Goal: Task Accomplishment & Management: Complete application form

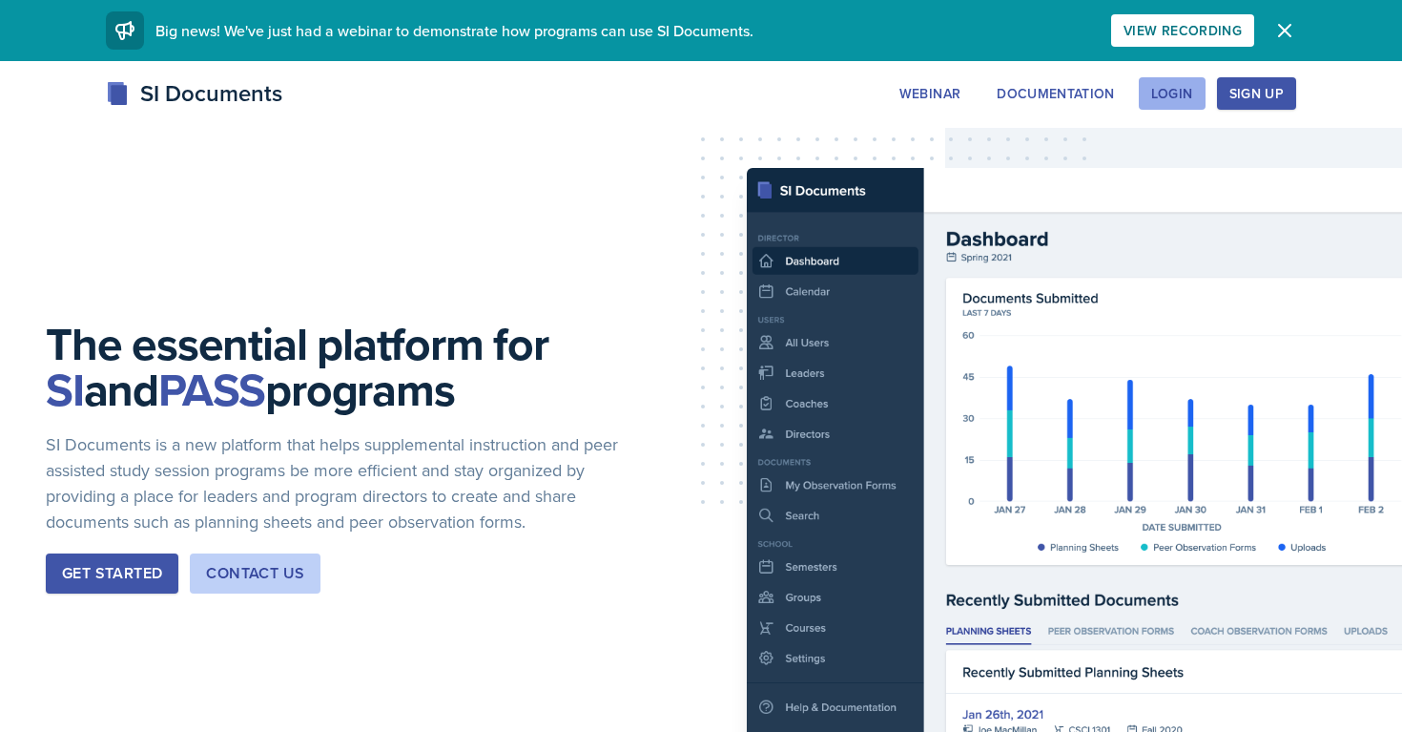
click at [1164, 92] on div "Login" at bounding box center [1172, 93] width 42 height 15
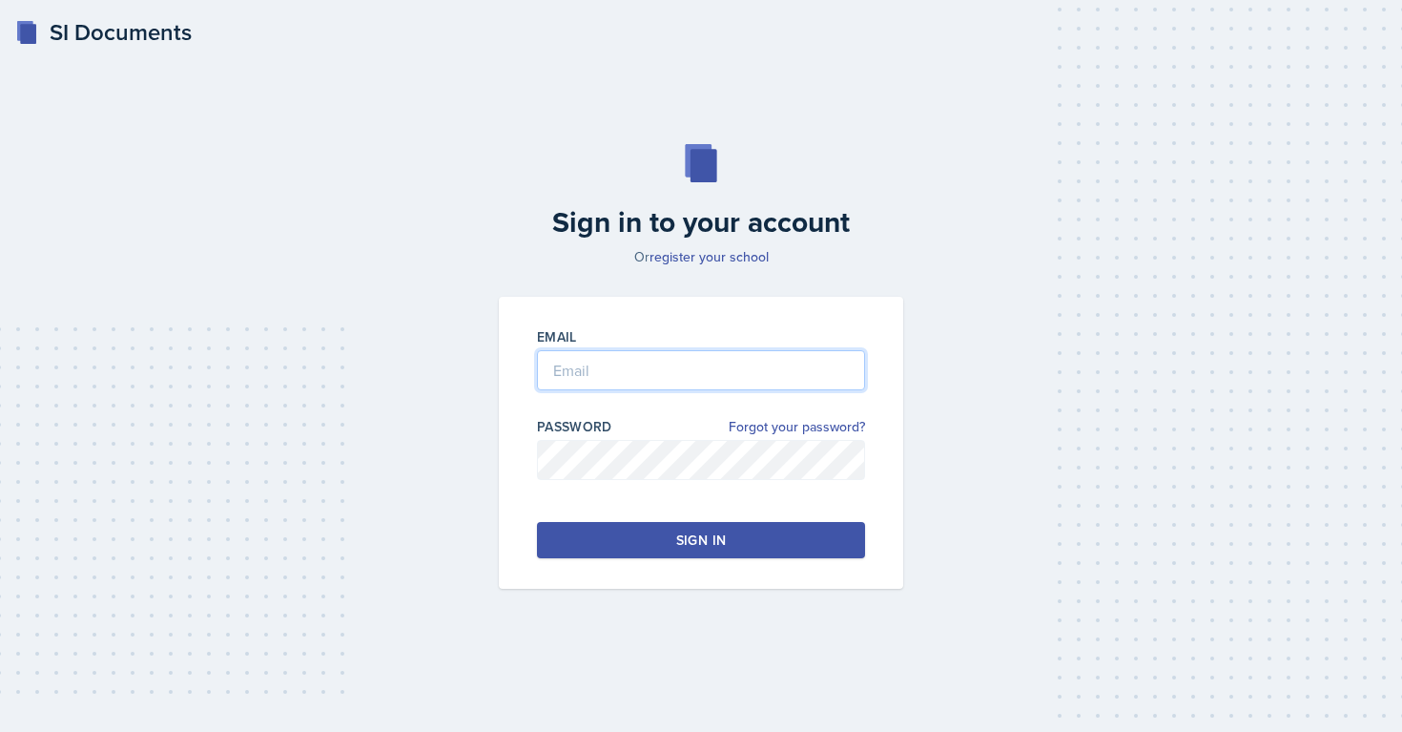
click at [636, 370] on input "email" at bounding box center [701, 370] width 328 height 40
type input "[EMAIL_ADDRESS][PERSON_NAME][DOMAIN_NAME]"
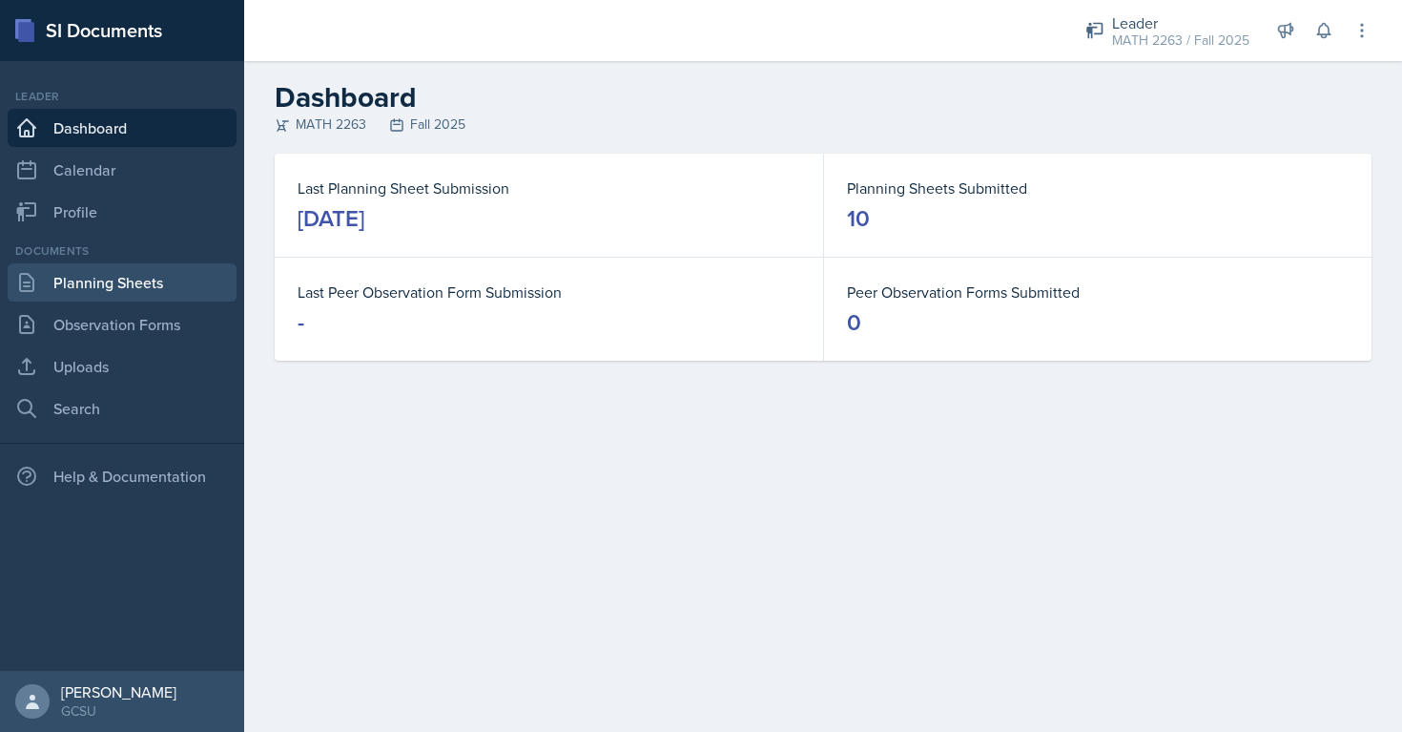
click at [141, 293] on link "Planning Sheets" at bounding box center [122, 282] width 229 height 38
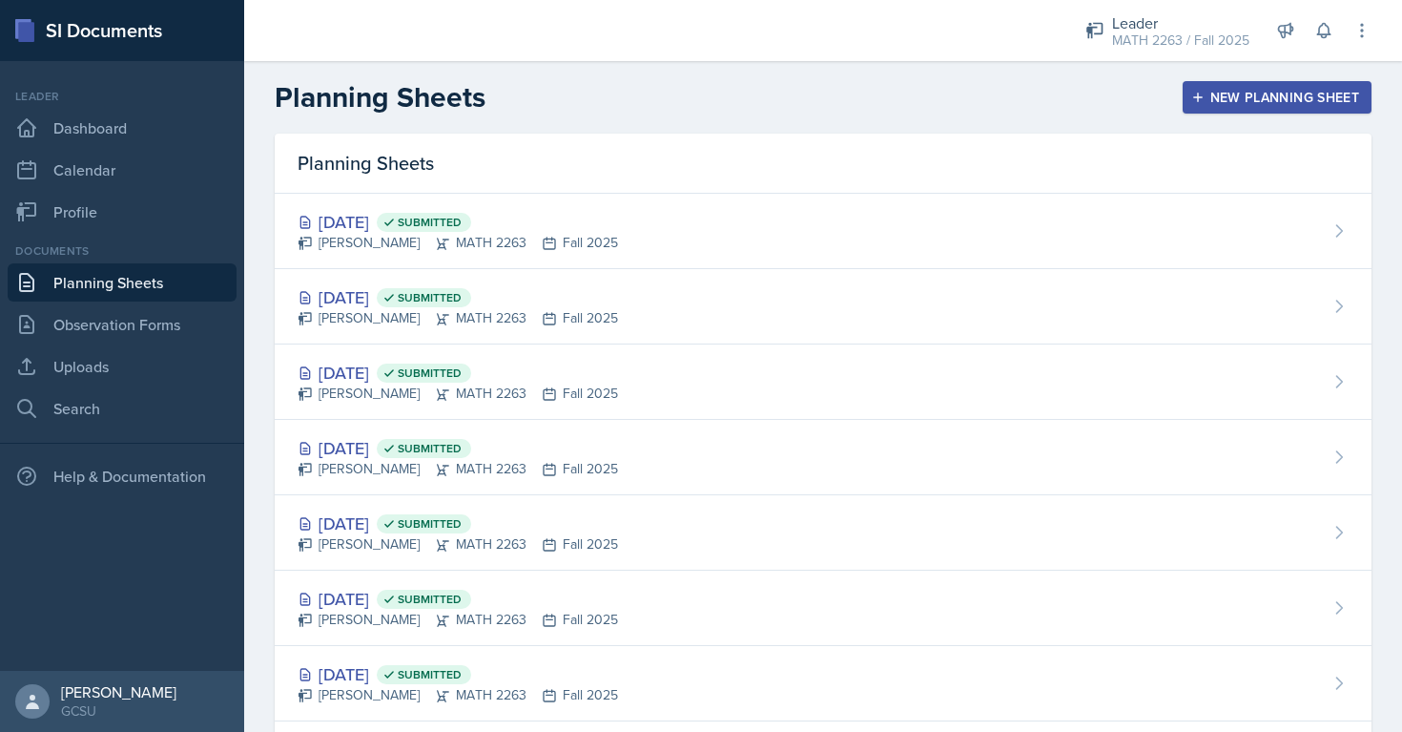
click at [1216, 75] on header "Planning Sheets New Planning Sheet" at bounding box center [823, 97] width 1158 height 72
click at [1211, 90] on div "New Planning Sheet" at bounding box center [1277, 97] width 164 height 15
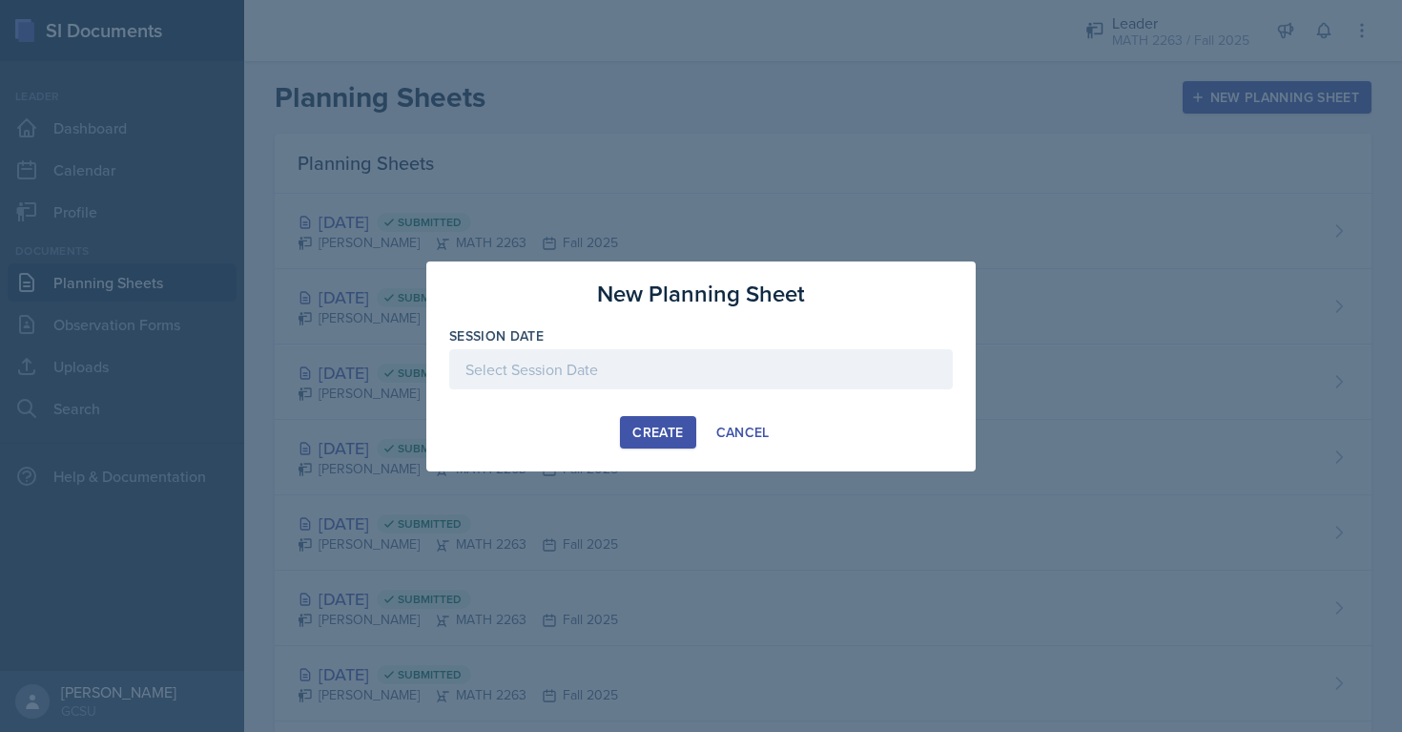
click at [631, 383] on div at bounding box center [701, 369] width 504 height 40
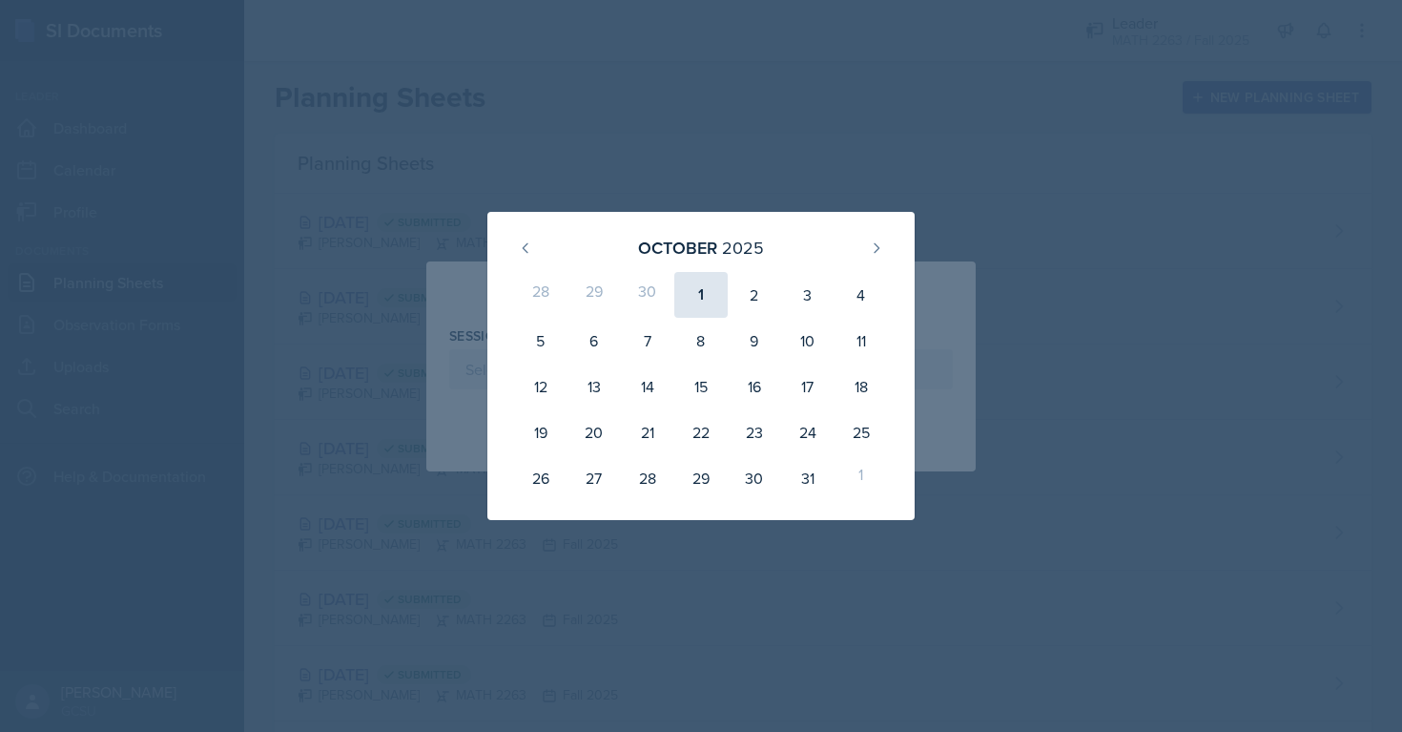
click at [686, 300] on div "1" at bounding box center [700, 295] width 53 height 46
type input "[DATE]"
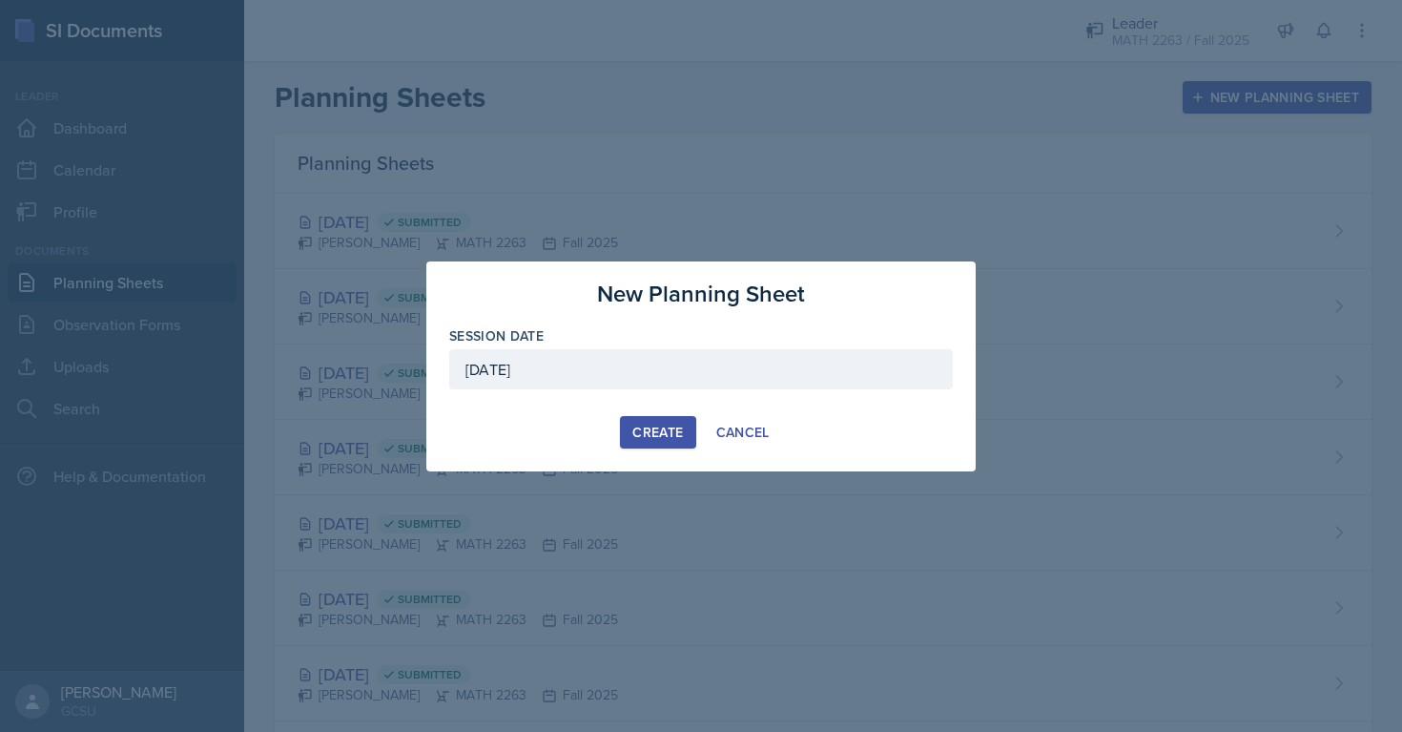
click at [625, 435] on button "Create" at bounding box center [657, 432] width 75 height 32
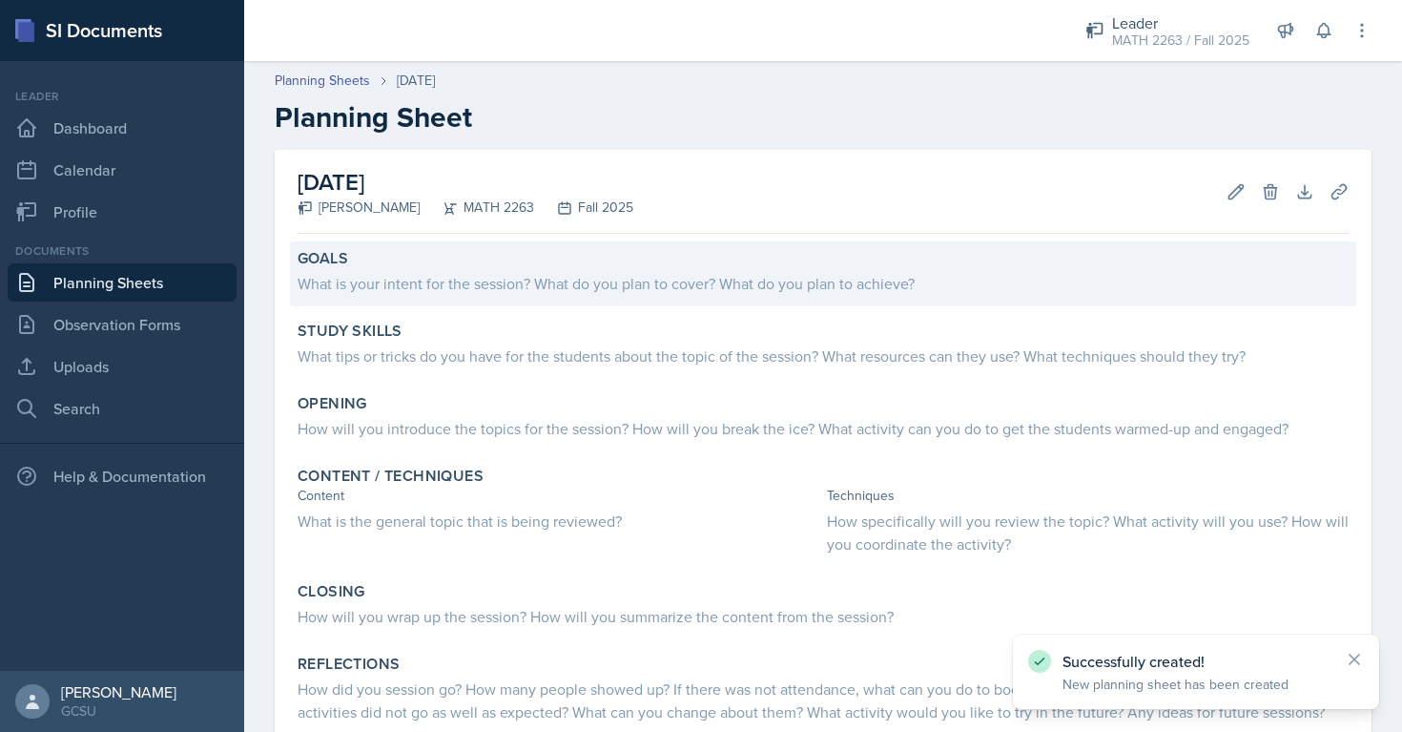
click at [441, 271] on div "What is your intent for the session? What do you plan to cover? What do you pla…" at bounding box center [823, 281] width 1051 height 27
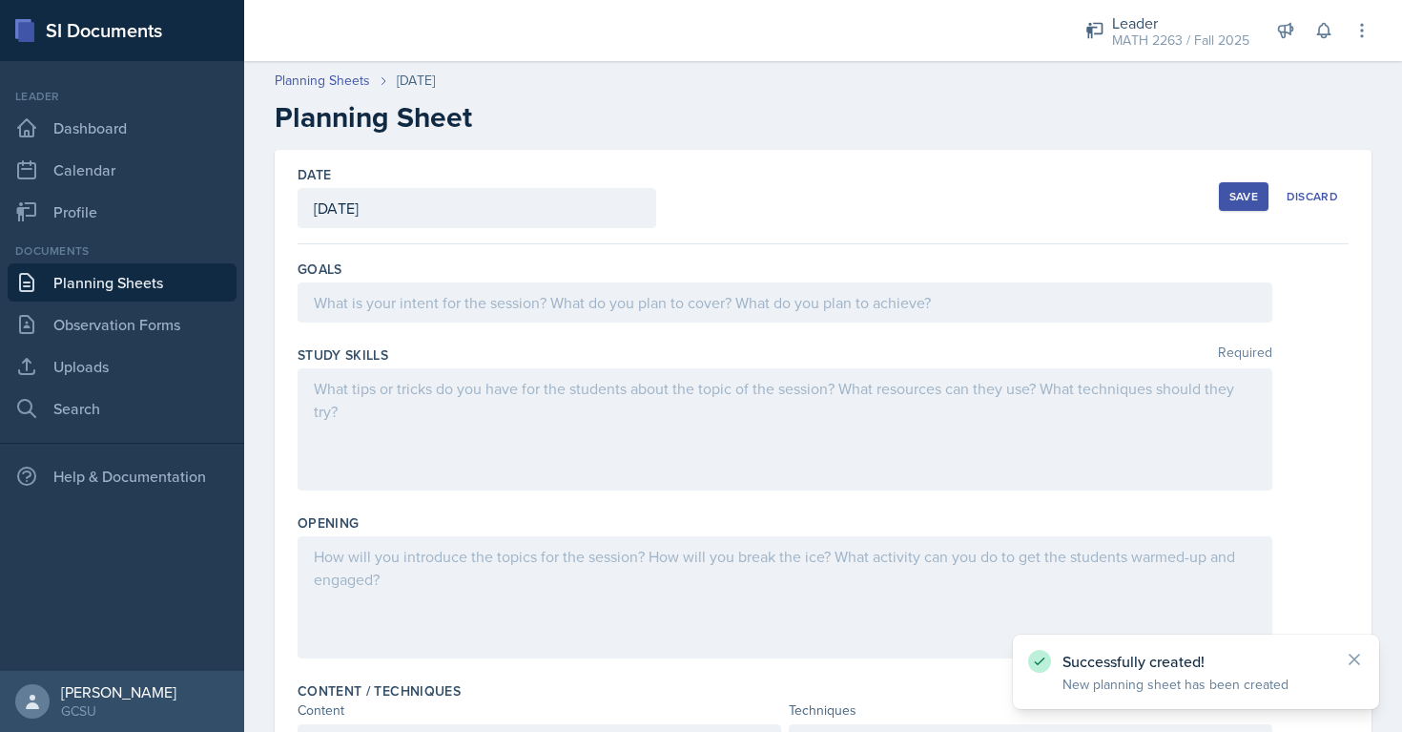
click at [409, 303] on div at bounding box center [785, 302] width 975 height 40
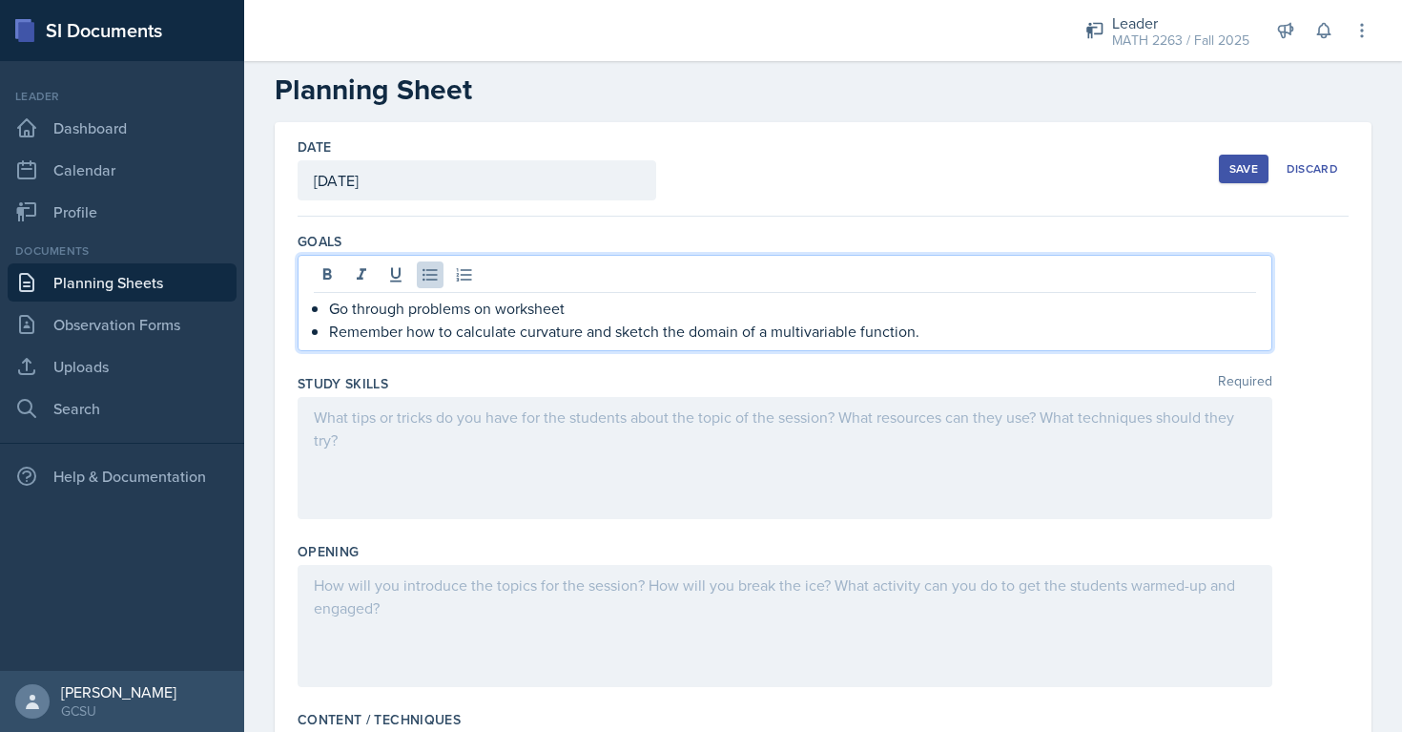
scroll to position [85, 0]
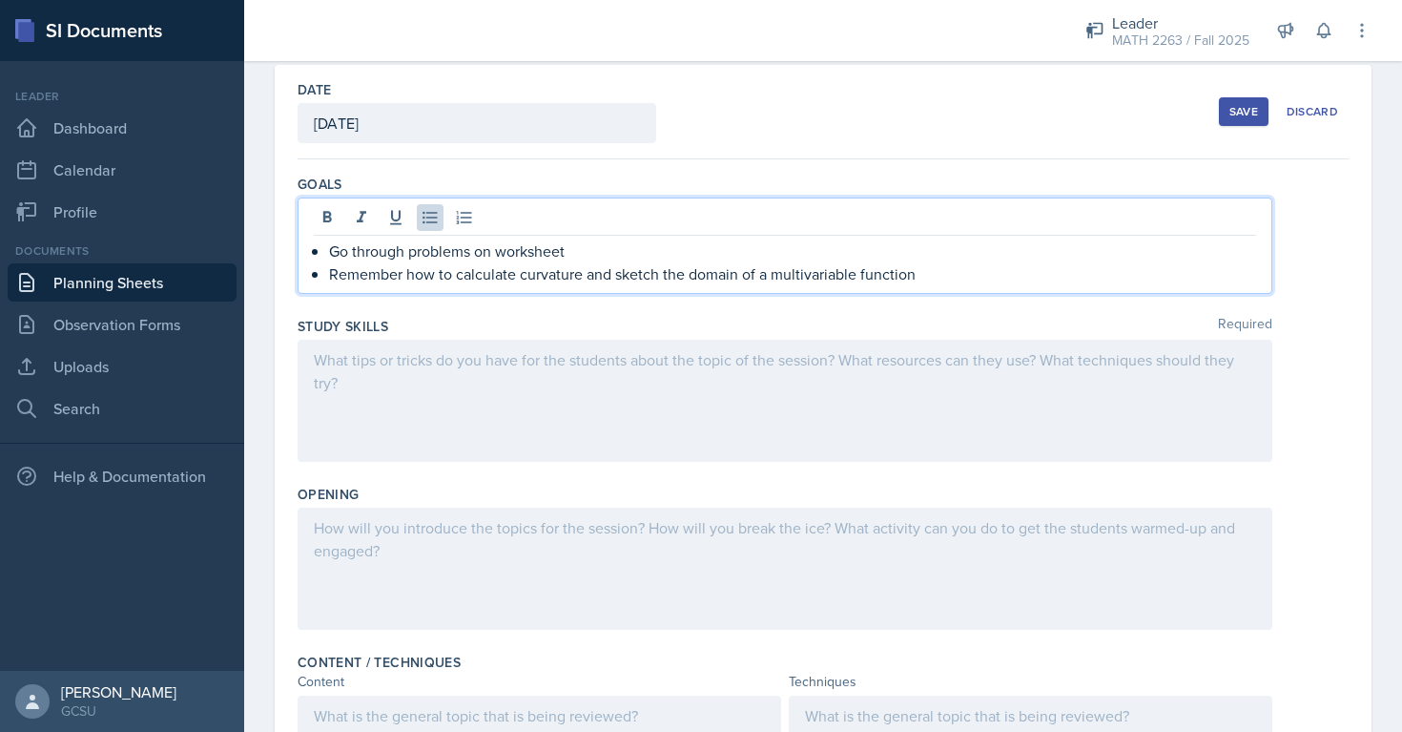
click at [433, 388] on div at bounding box center [785, 401] width 975 height 122
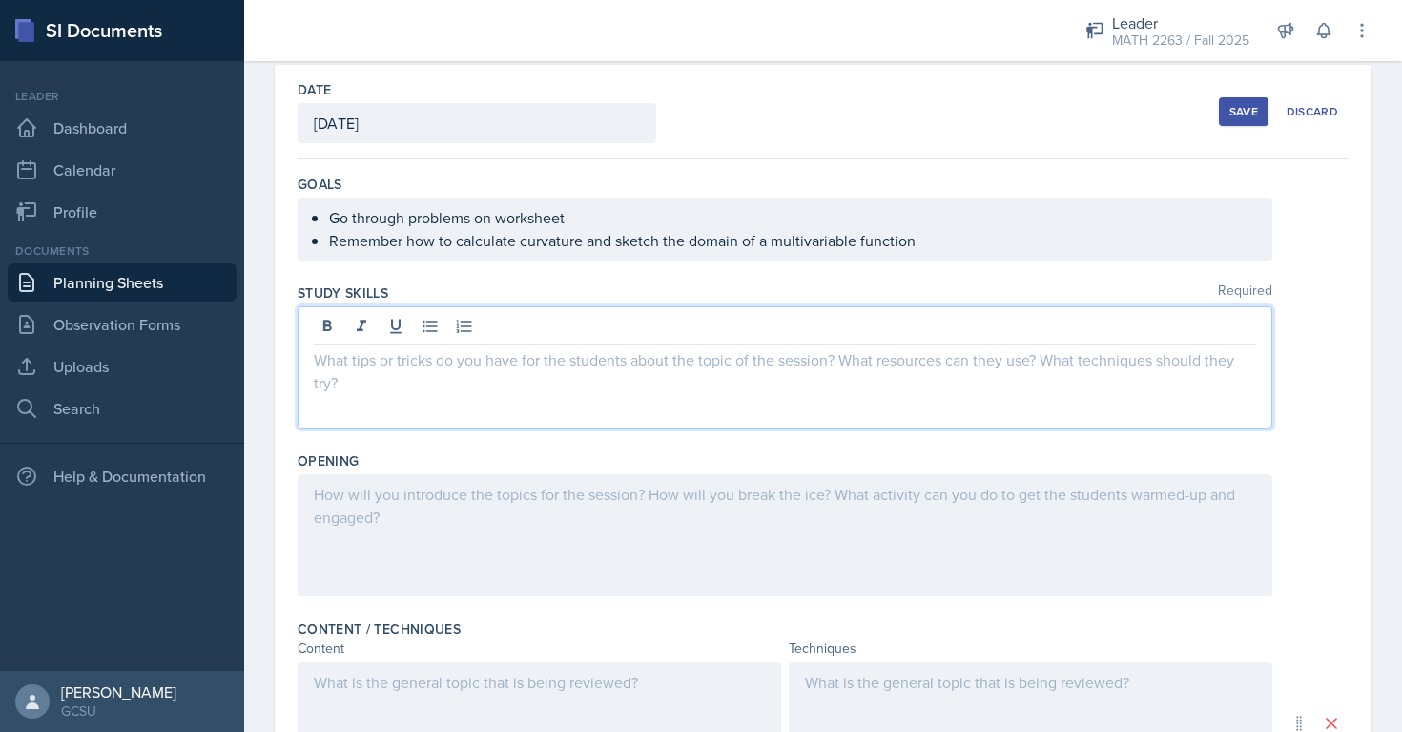
scroll to position [118, 0]
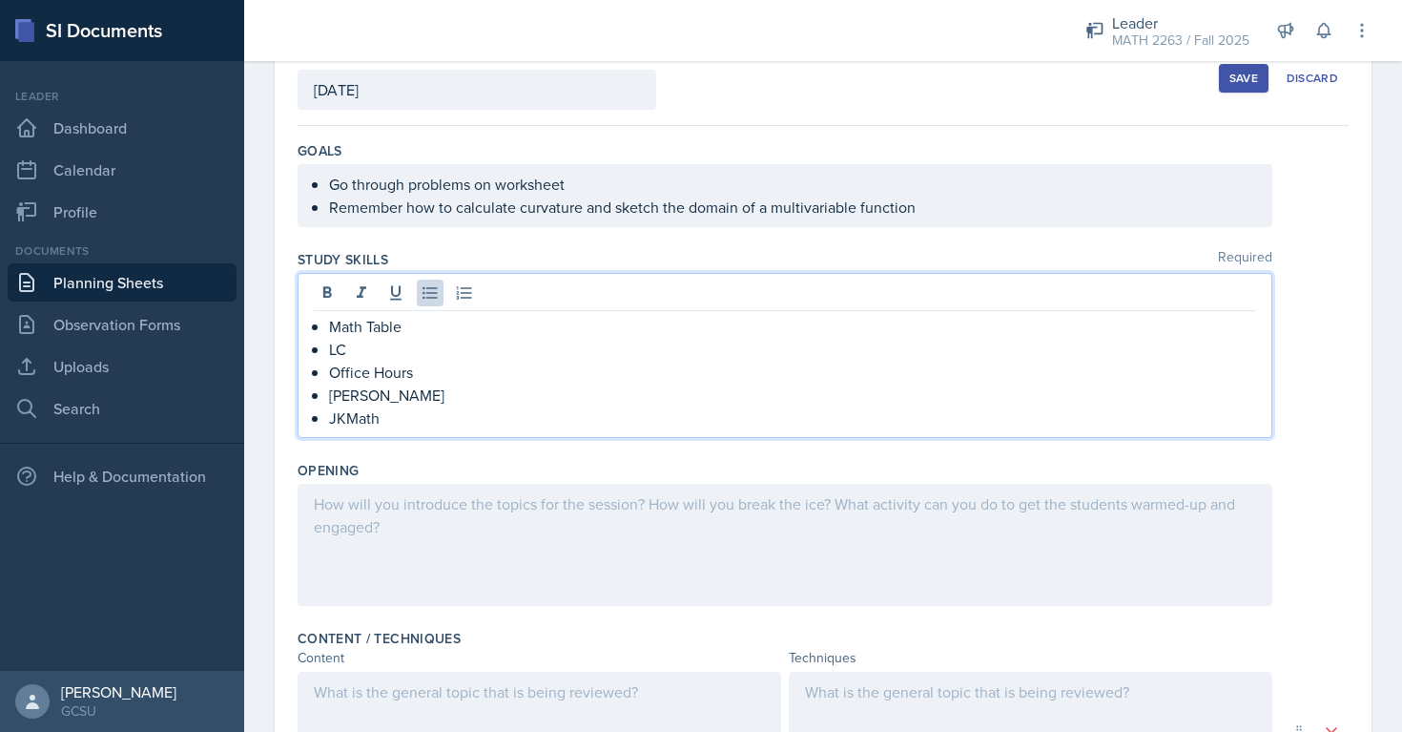
click at [438, 527] on div at bounding box center [785, 545] width 975 height 122
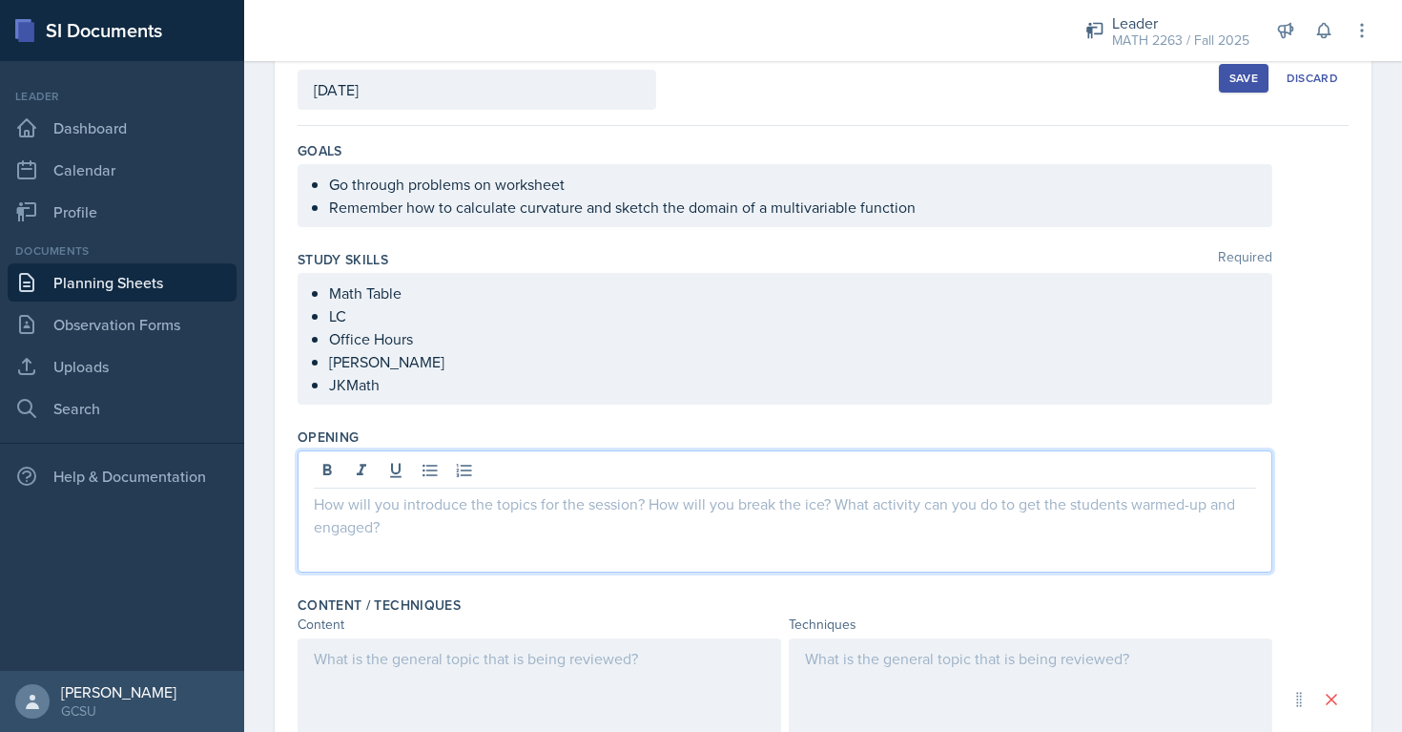
scroll to position [152, 0]
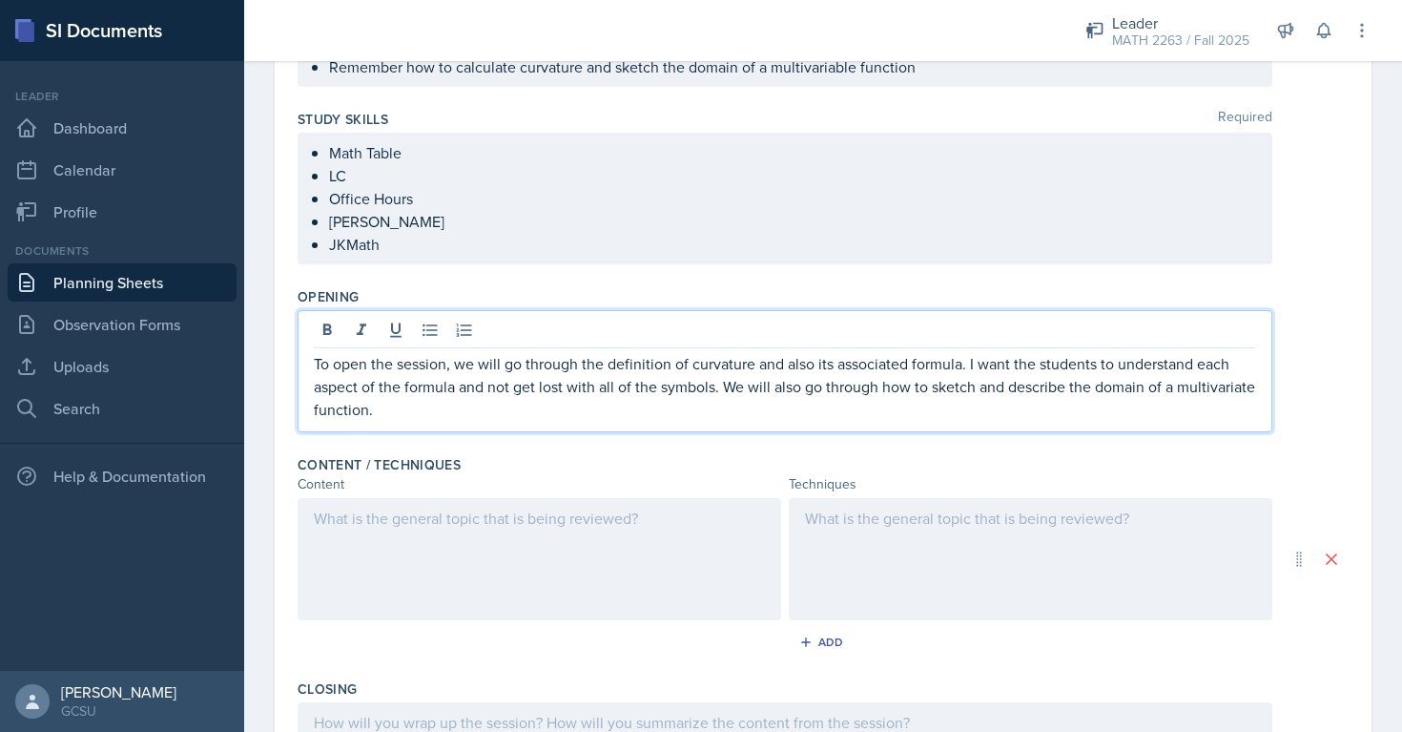
click at [469, 536] on div at bounding box center [540, 559] width 484 height 122
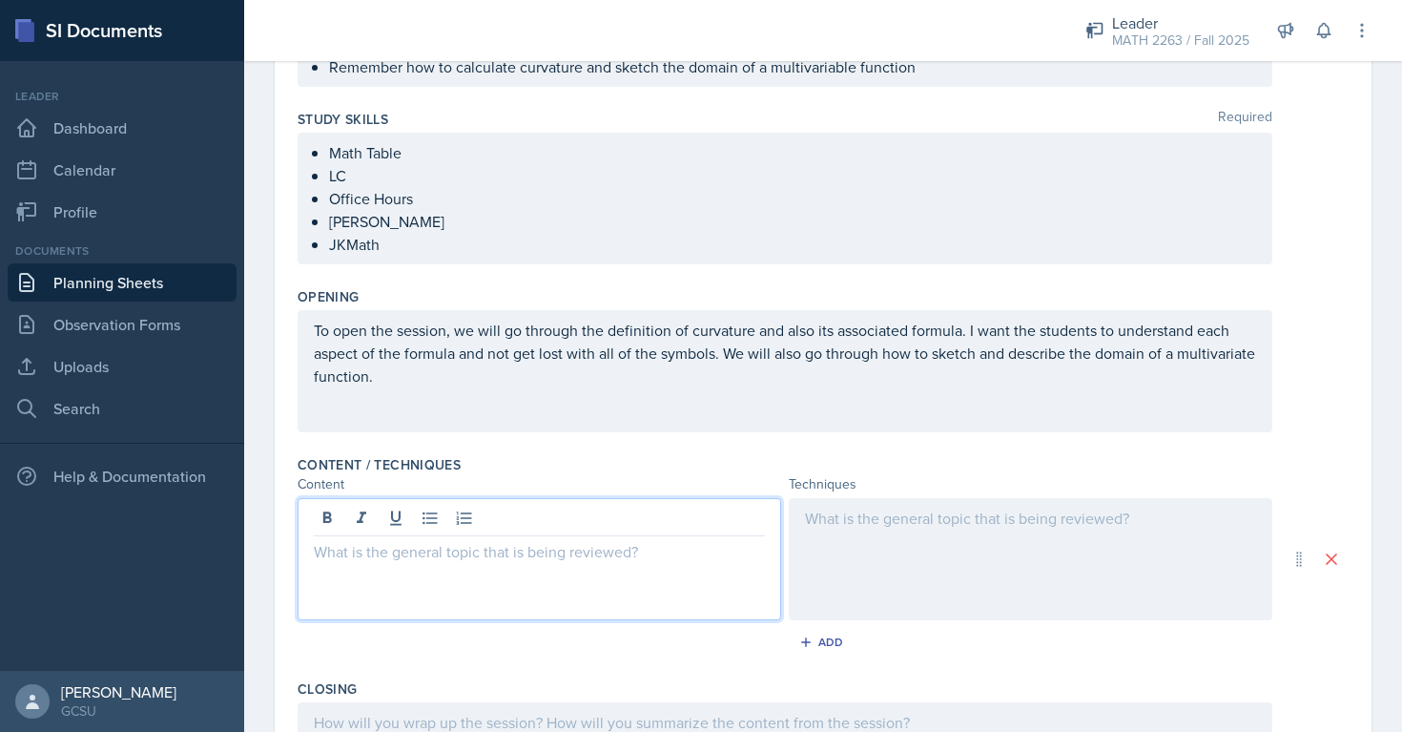
scroll to position [292, 0]
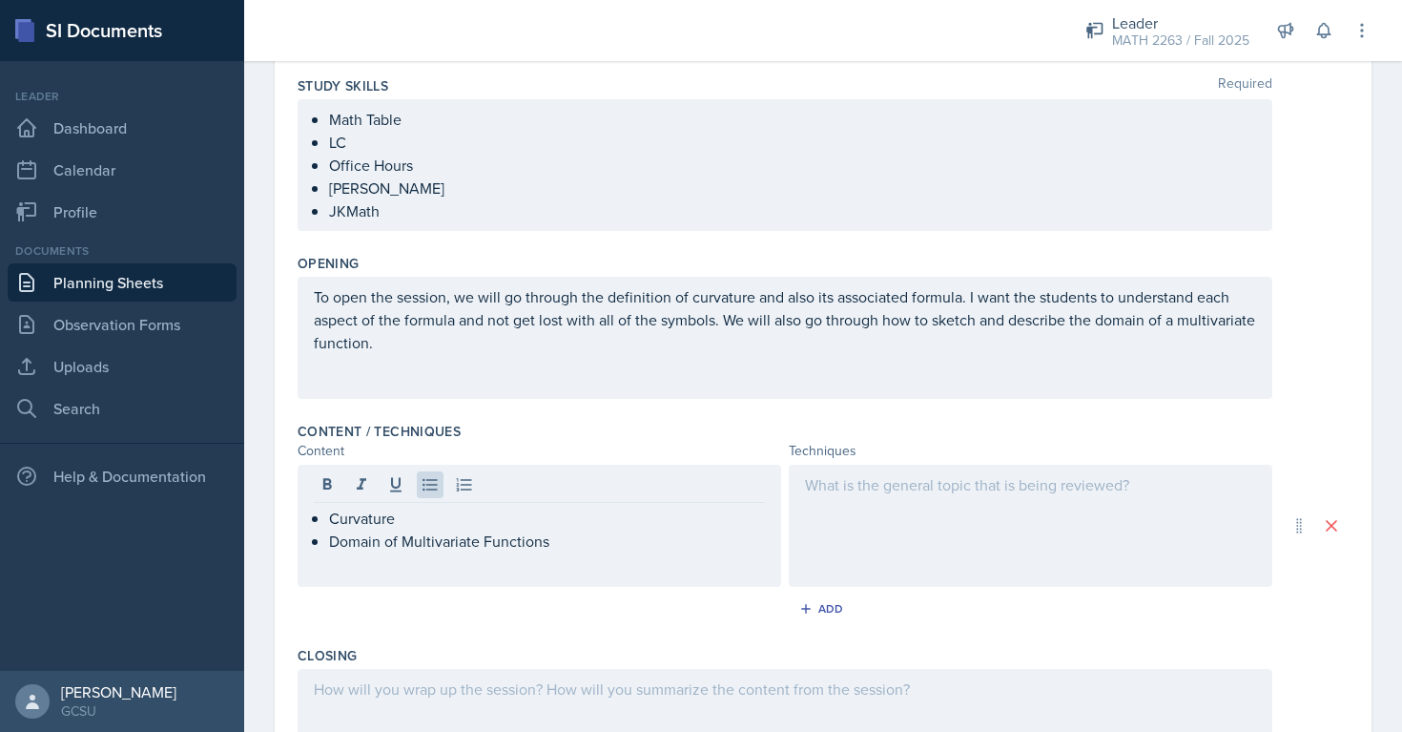
click at [860, 514] on div at bounding box center [1031, 526] width 484 height 122
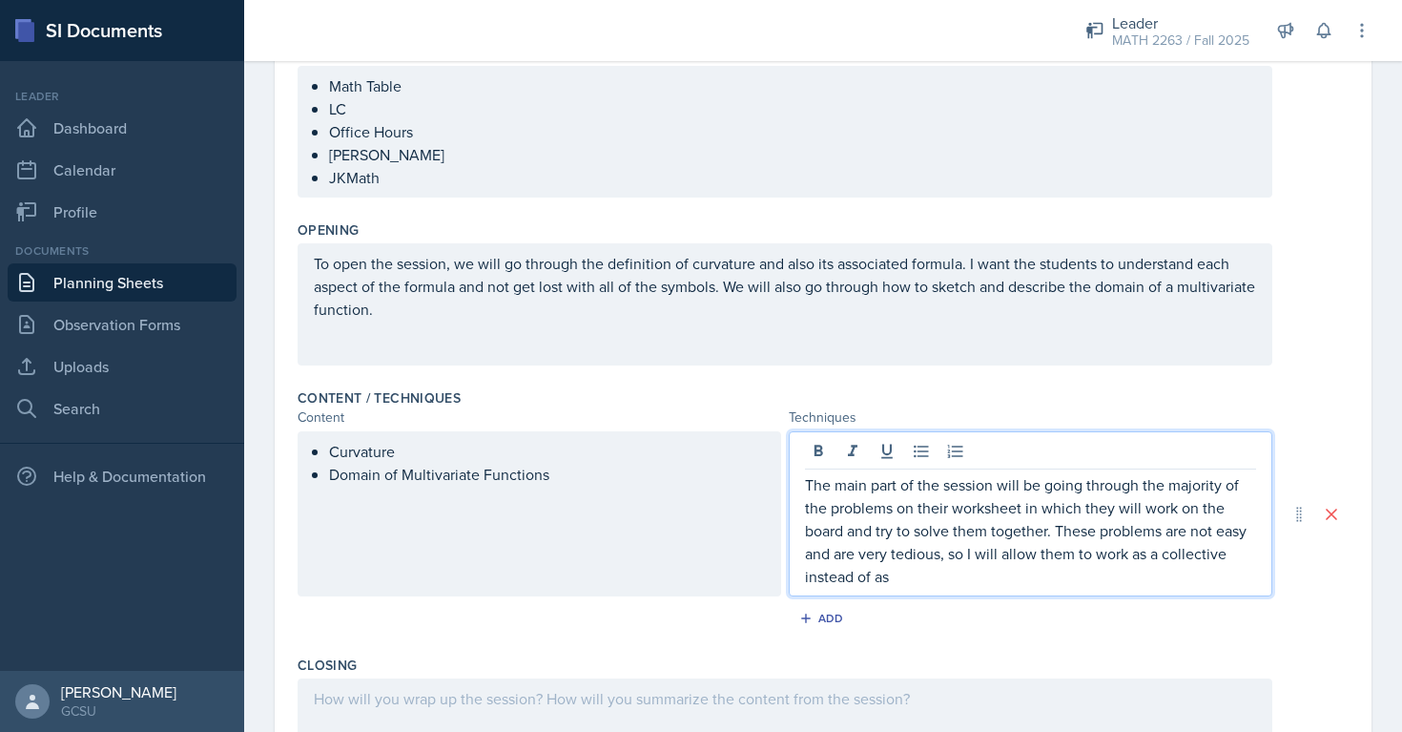
click at [1228, 561] on p "The main part of the session will be going through the majority of the problems…" at bounding box center [1030, 530] width 451 height 114
click at [1151, 572] on p "The main part of the session will be going through the majority of the problems…" at bounding box center [1030, 530] width 451 height 114
click at [1225, 558] on p "The main part of the session will be going through the majority of the problems…" at bounding box center [1030, 530] width 451 height 114
click at [1225, 587] on p "The main part of the session will be going through the majority of the problems…" at bounding box center [1030, 530] width 451 height 114
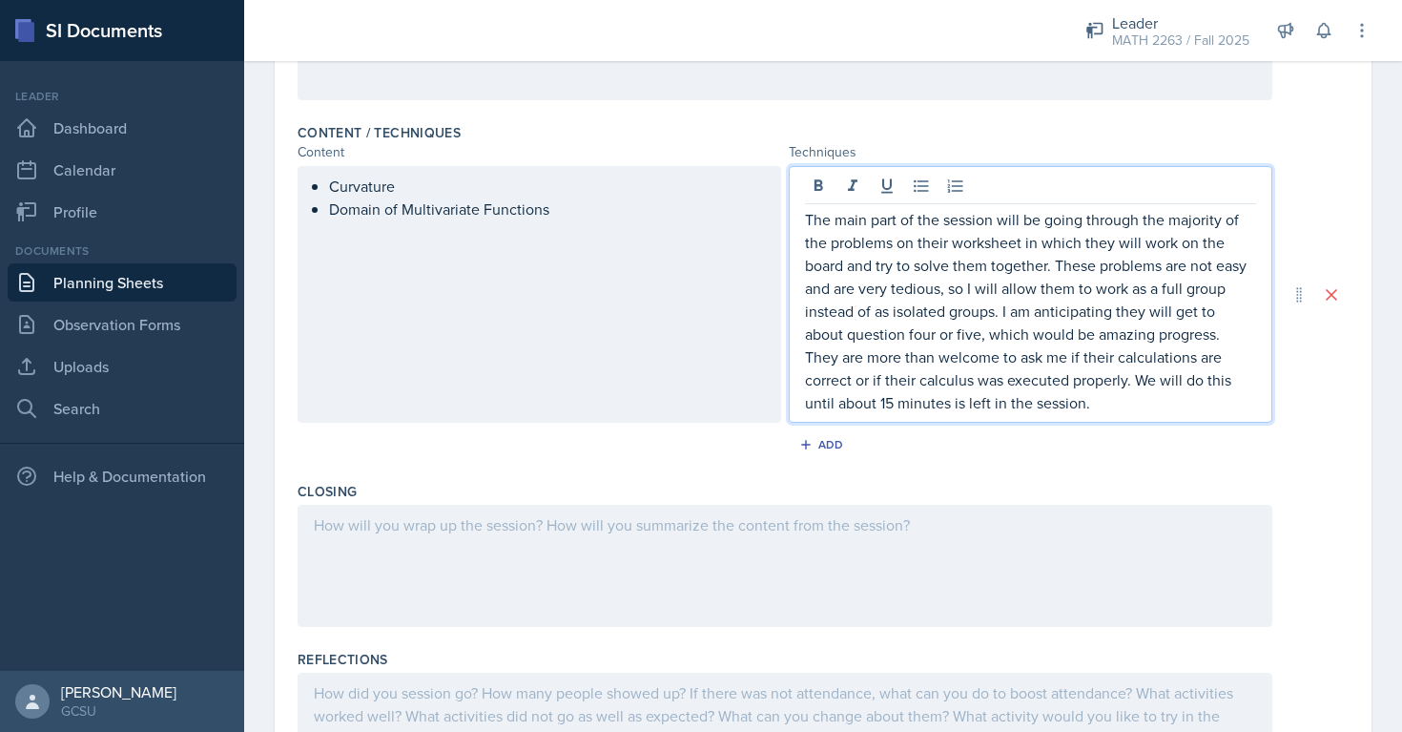
click at [823, 507] on div at bounding box center [785, 566] width 975 height 122
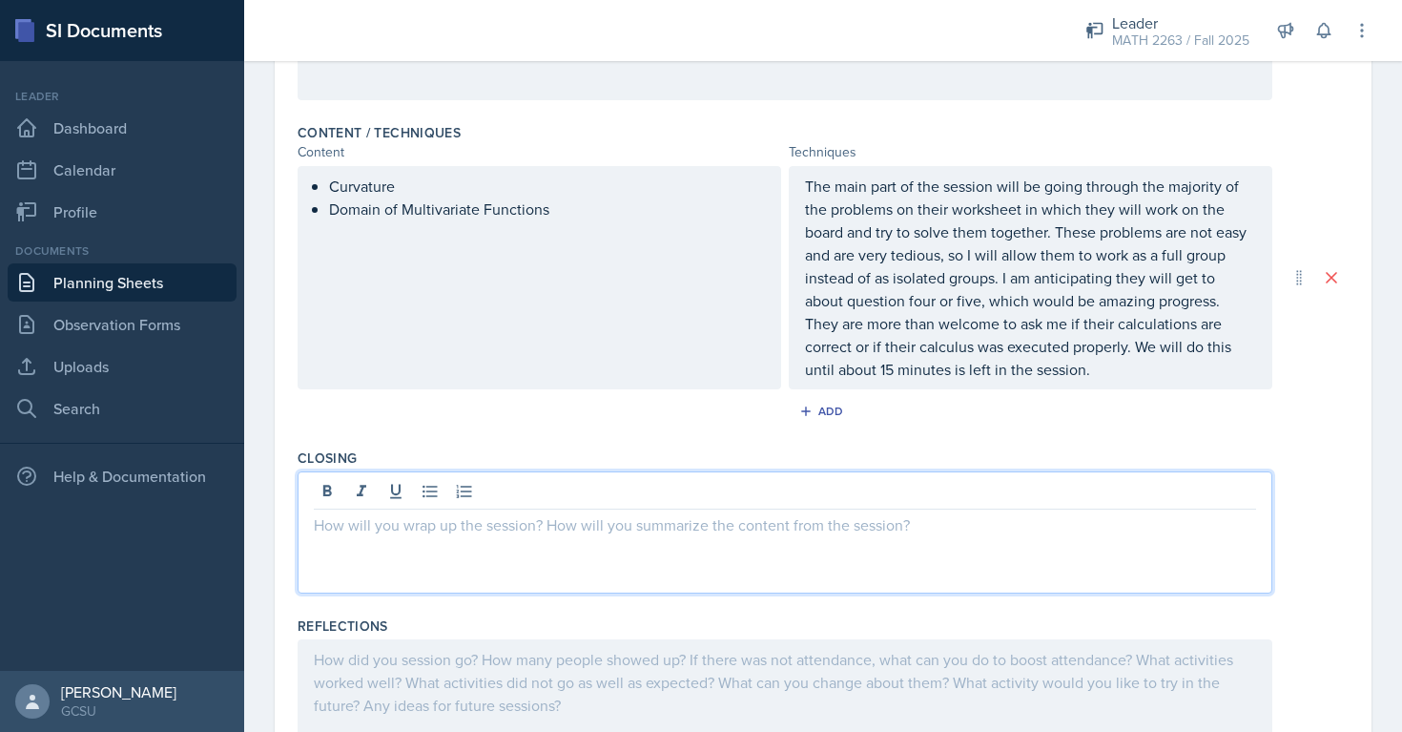
scroll to position [624, 0]
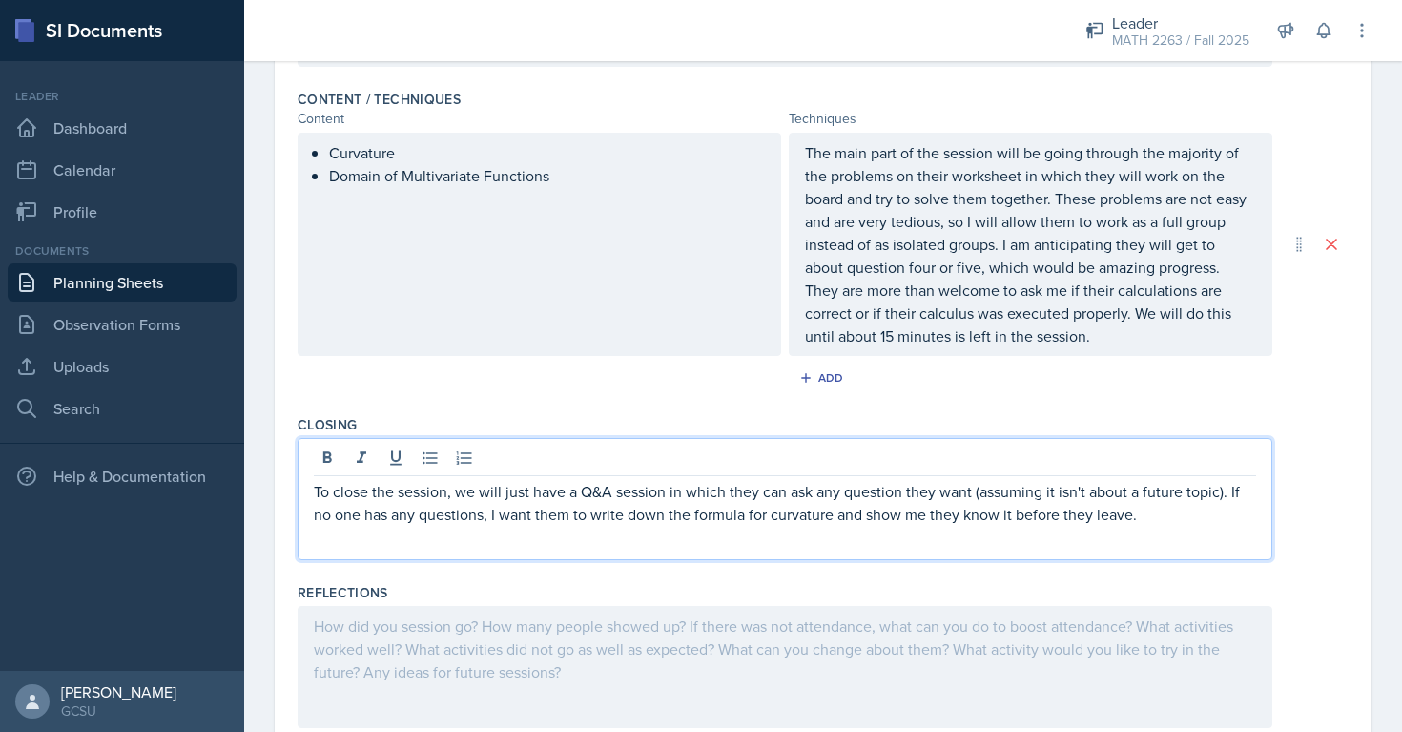
click at [713, 694] on div at bounding box center [785, 667] width 975 height 122
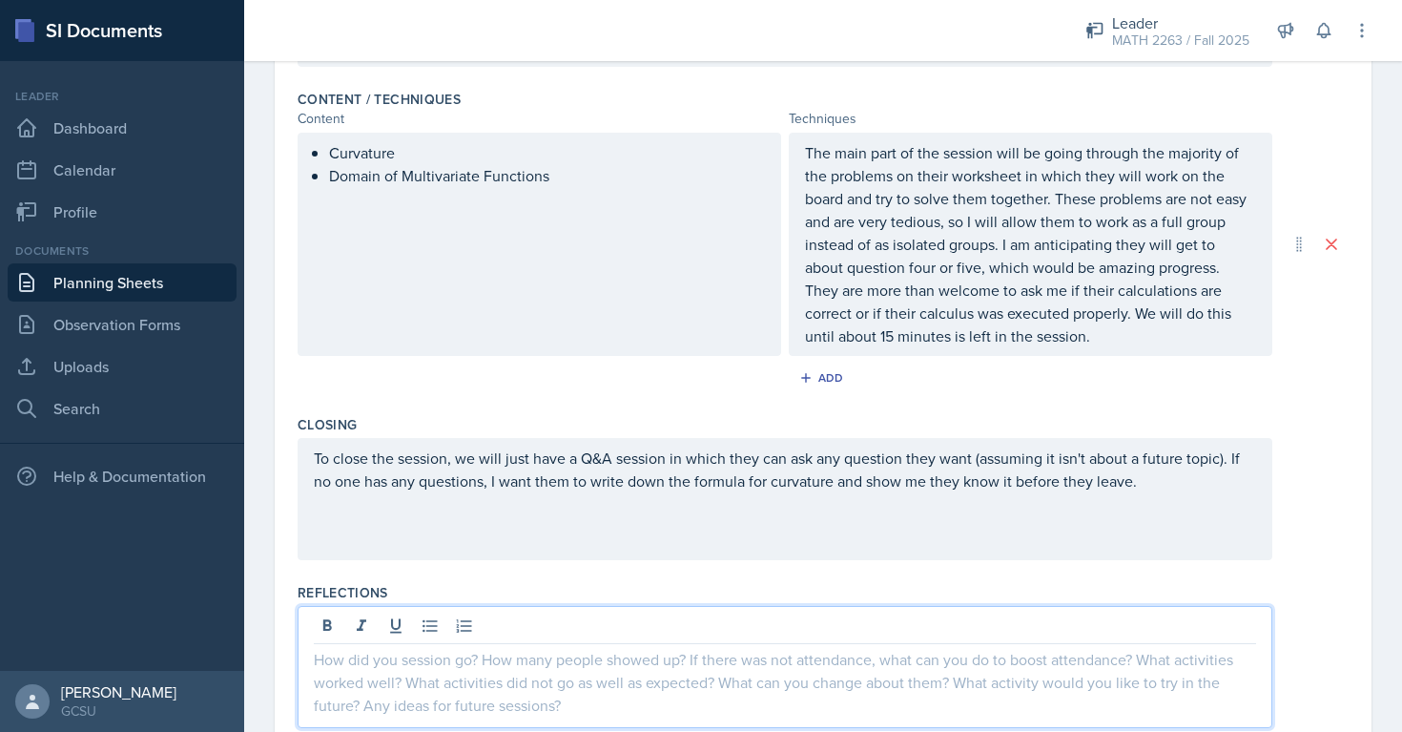
scroll to position [657, 0]
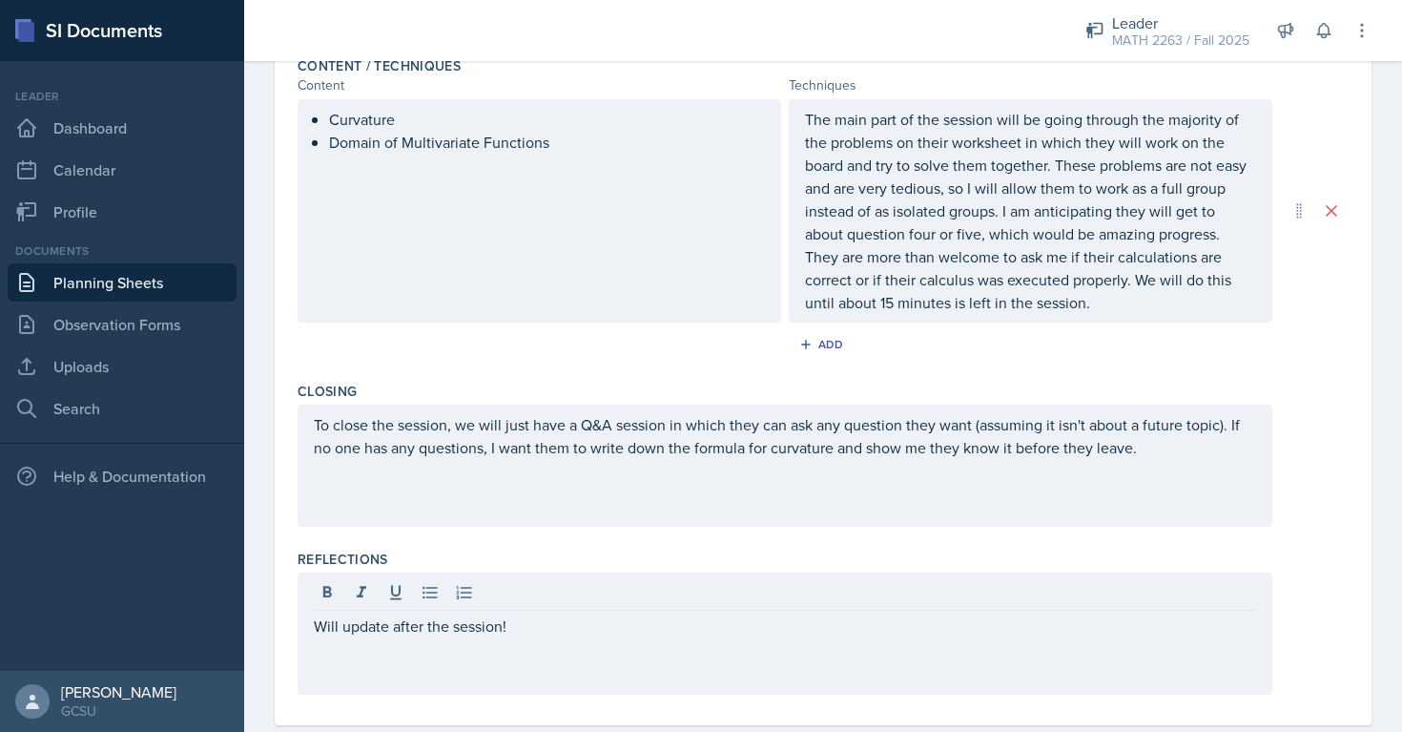
click at [972, 524] on div "To close the session, we will just have a Q&A session in which they can ask any…" at bounding box center [785, 465] width 975 height 122
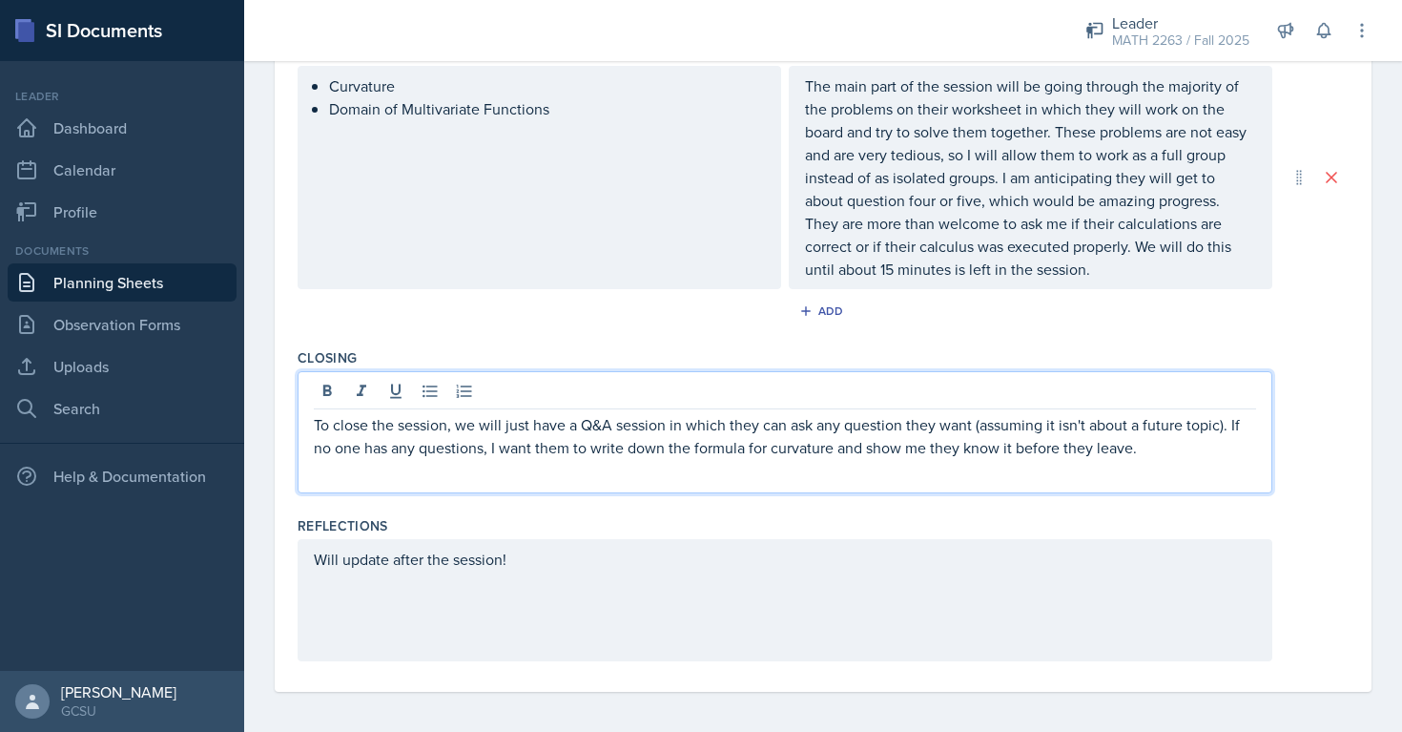
click at [941, 590] on div "Will update after the session!" at bounding box center [785, 600] width 975 height 122
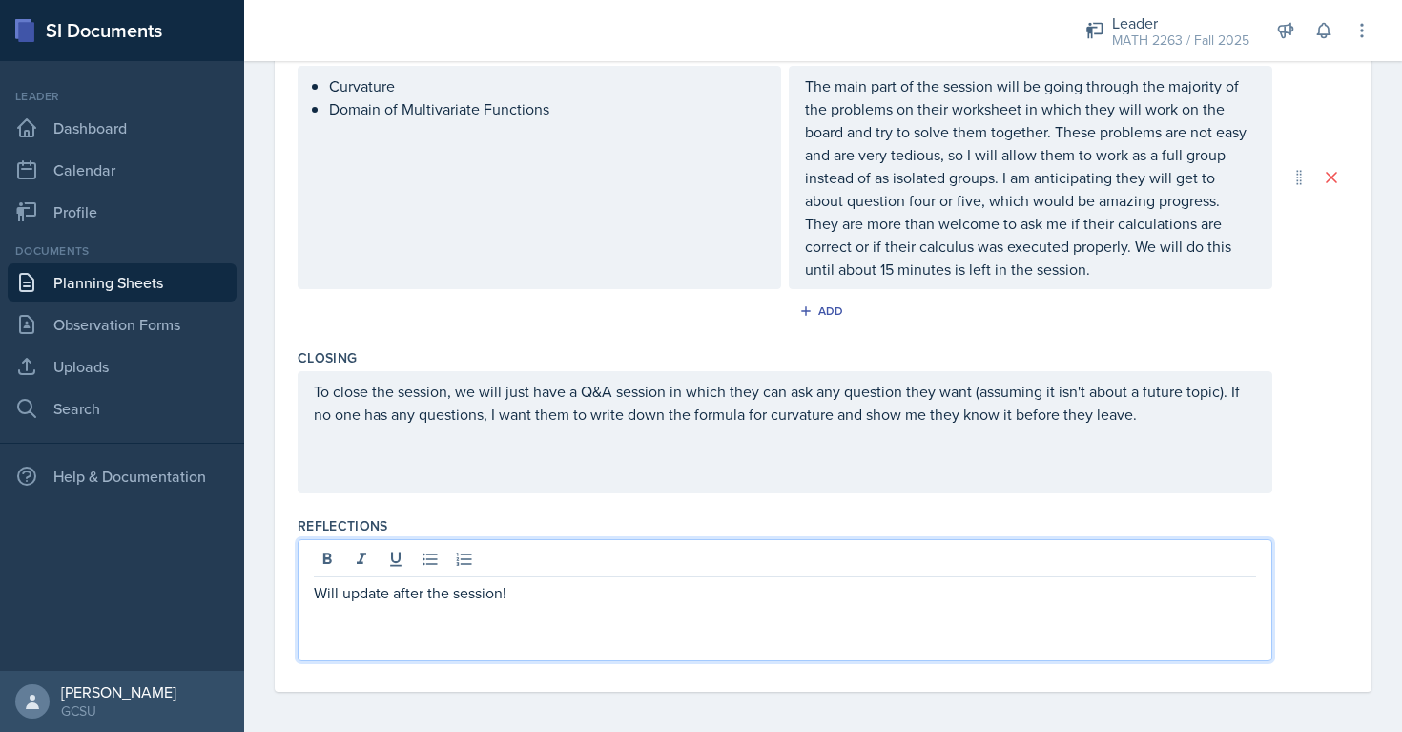
scroll to position [696, 0]
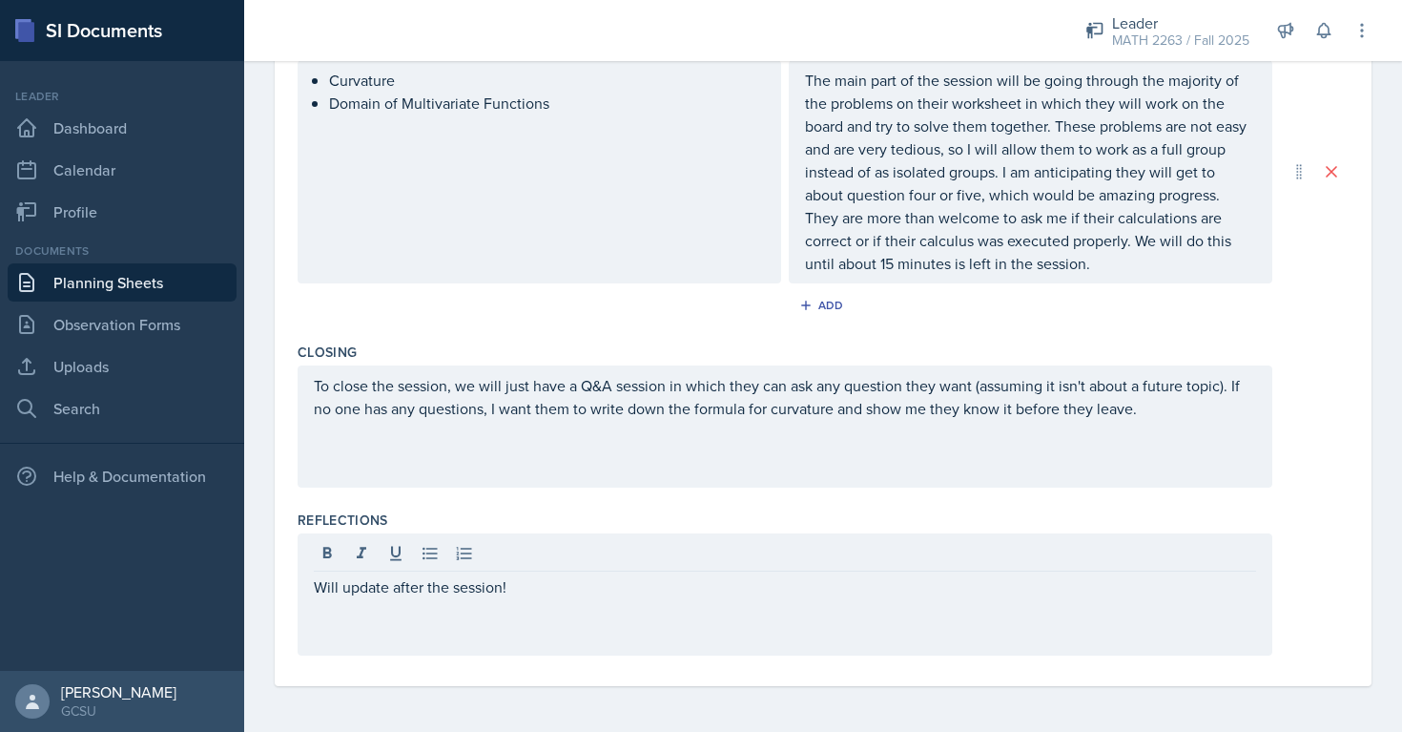
click at [953, 504] on div "Reflections Will update after the session!" at bounding box center [823, 587] width 1051 height 168
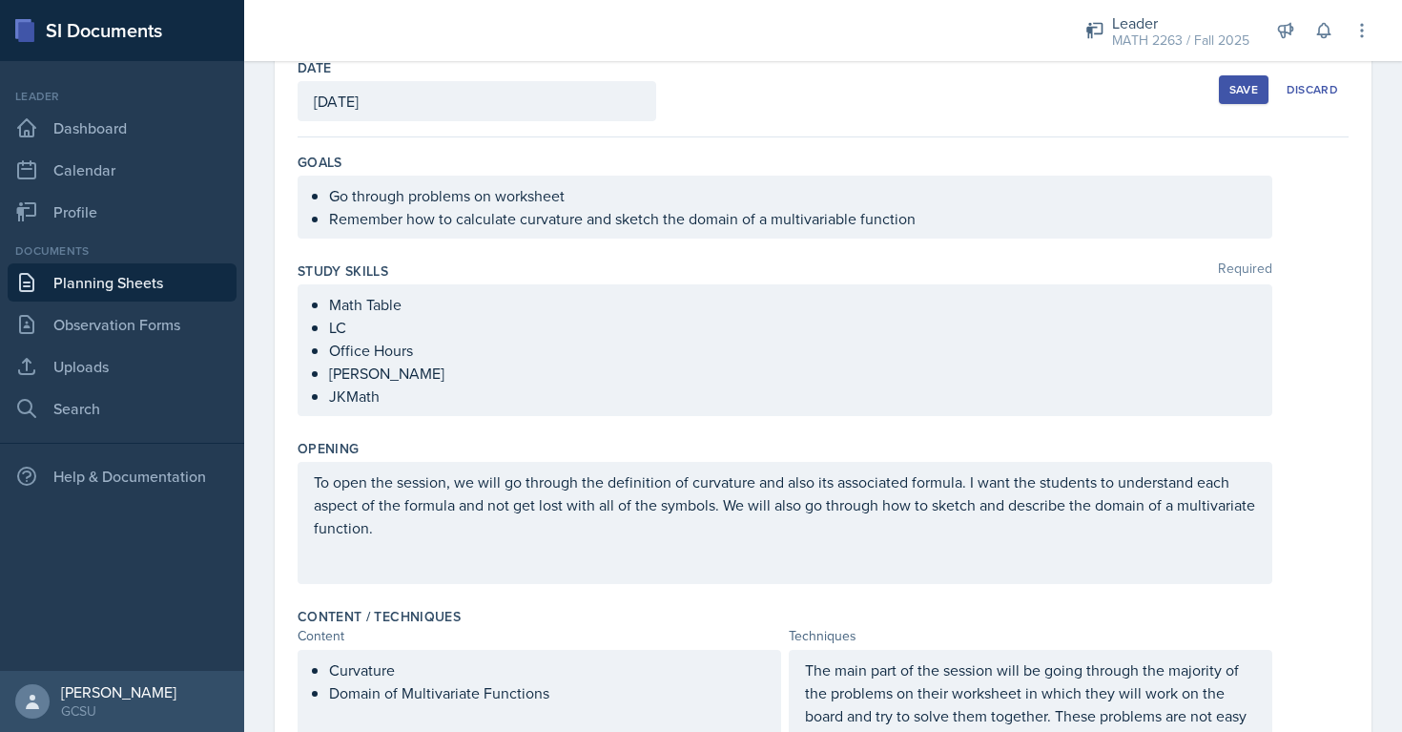
scroll to position [0, 0]
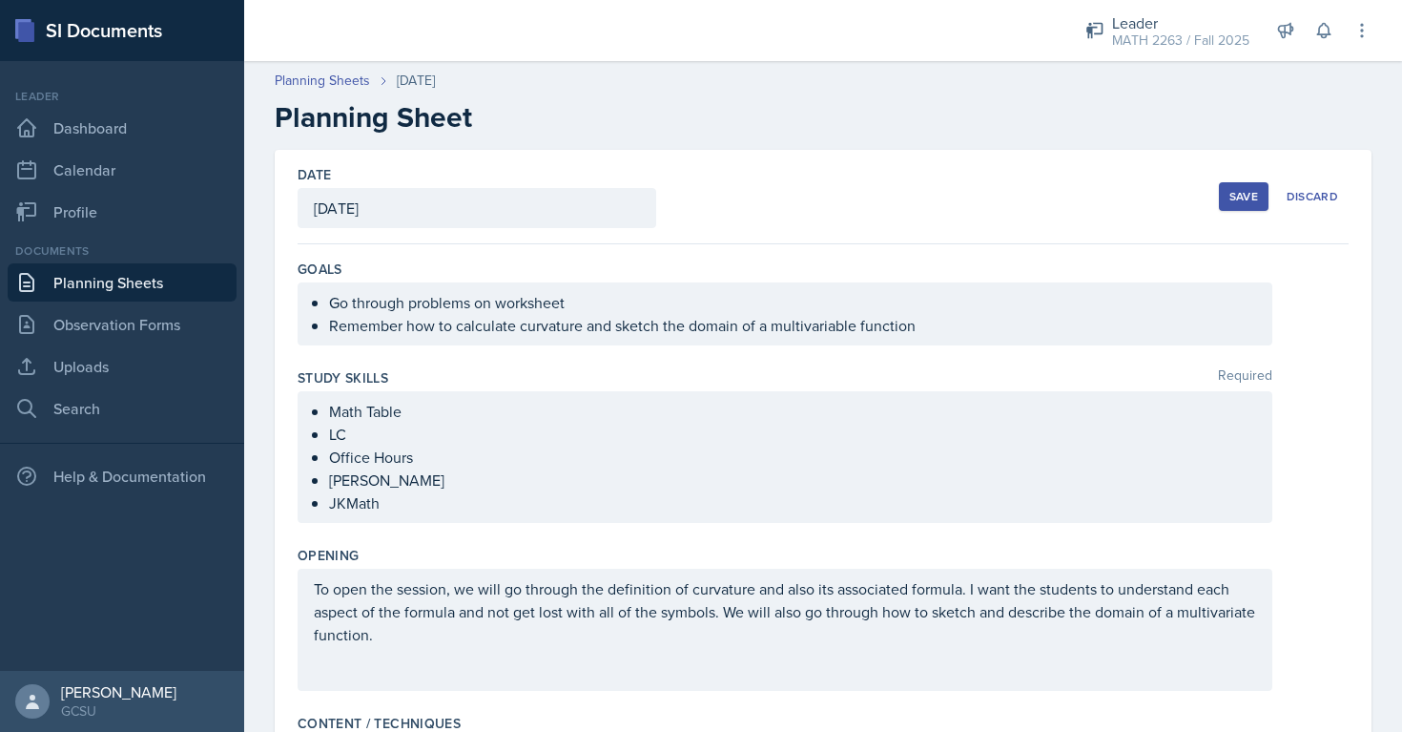
click at [1235, 189] on div "Save" at bounding box center [1244, 196] width 29 height 15
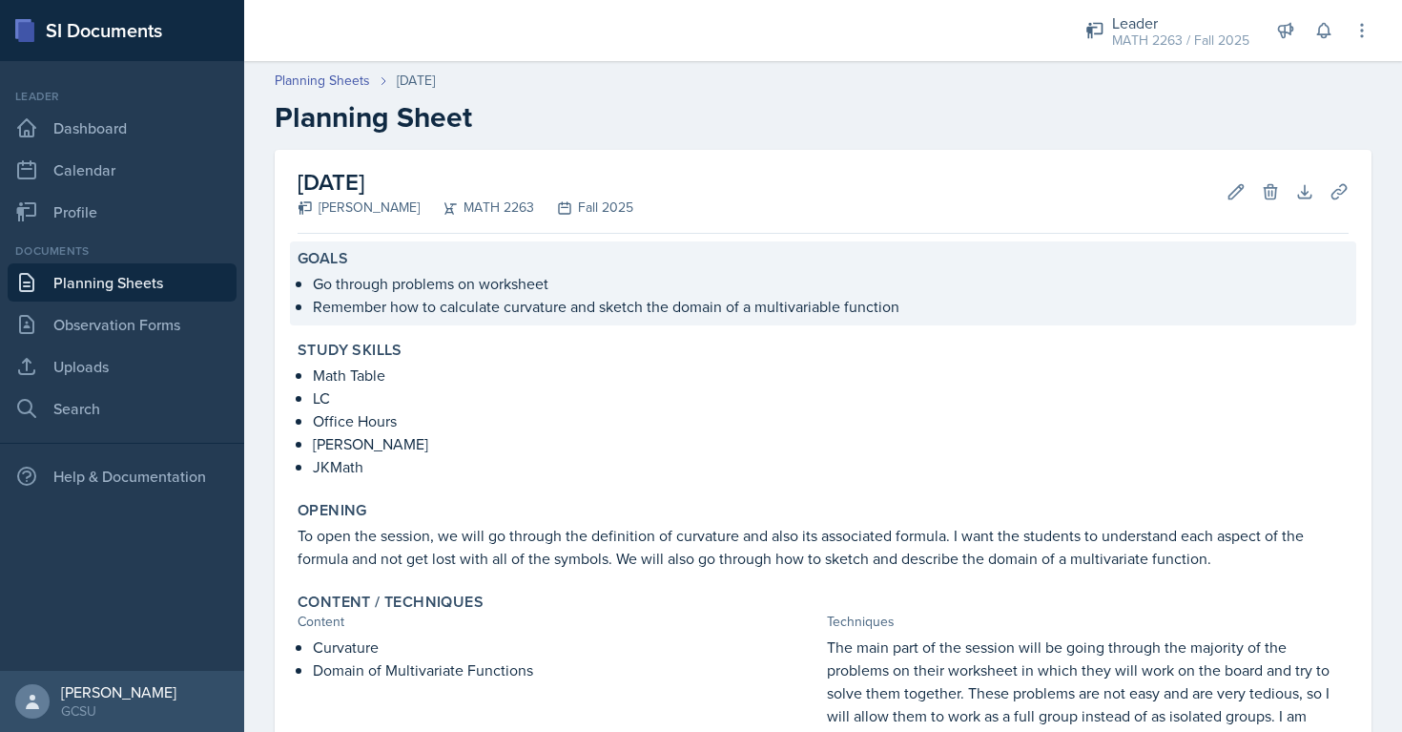
scroll to position [379, 0]
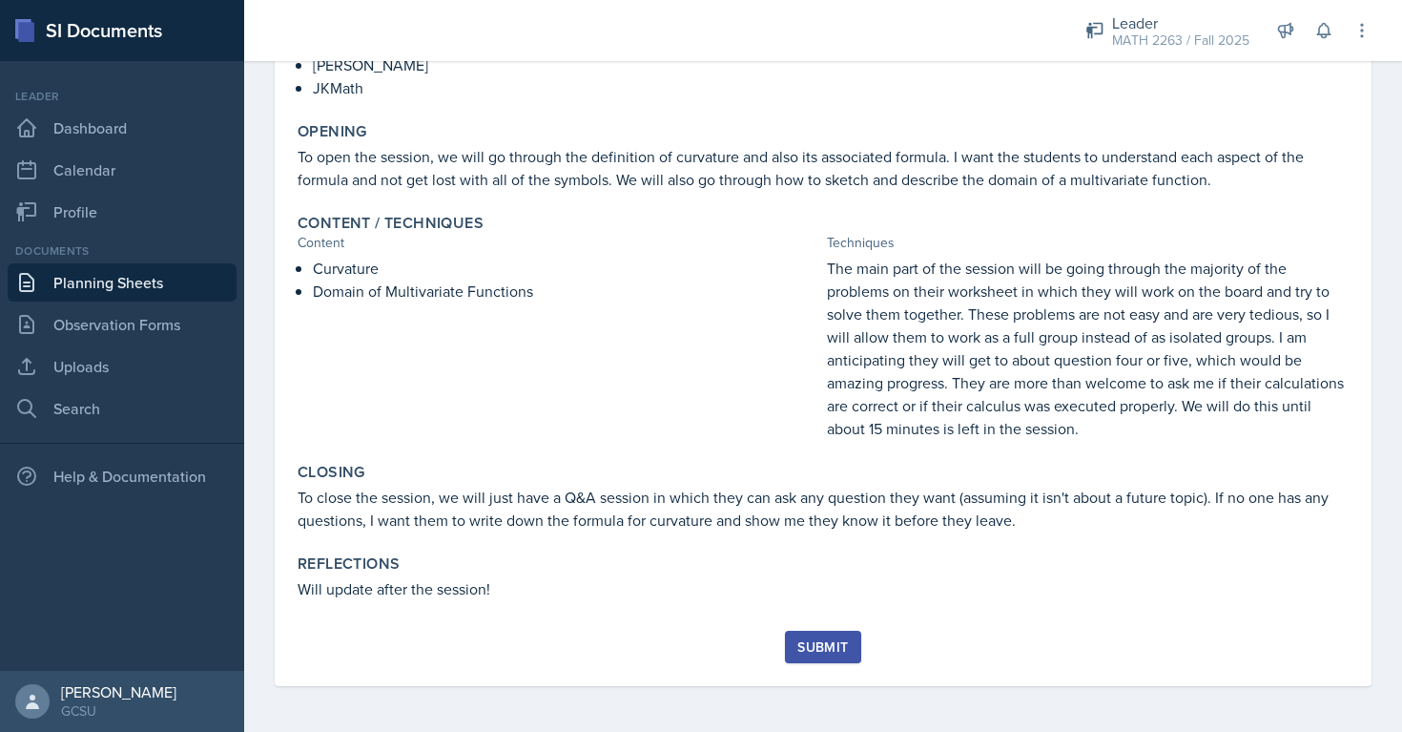
click at [836, 645] on div "Submit" at bounding box center [822, 646] width 51 height 15
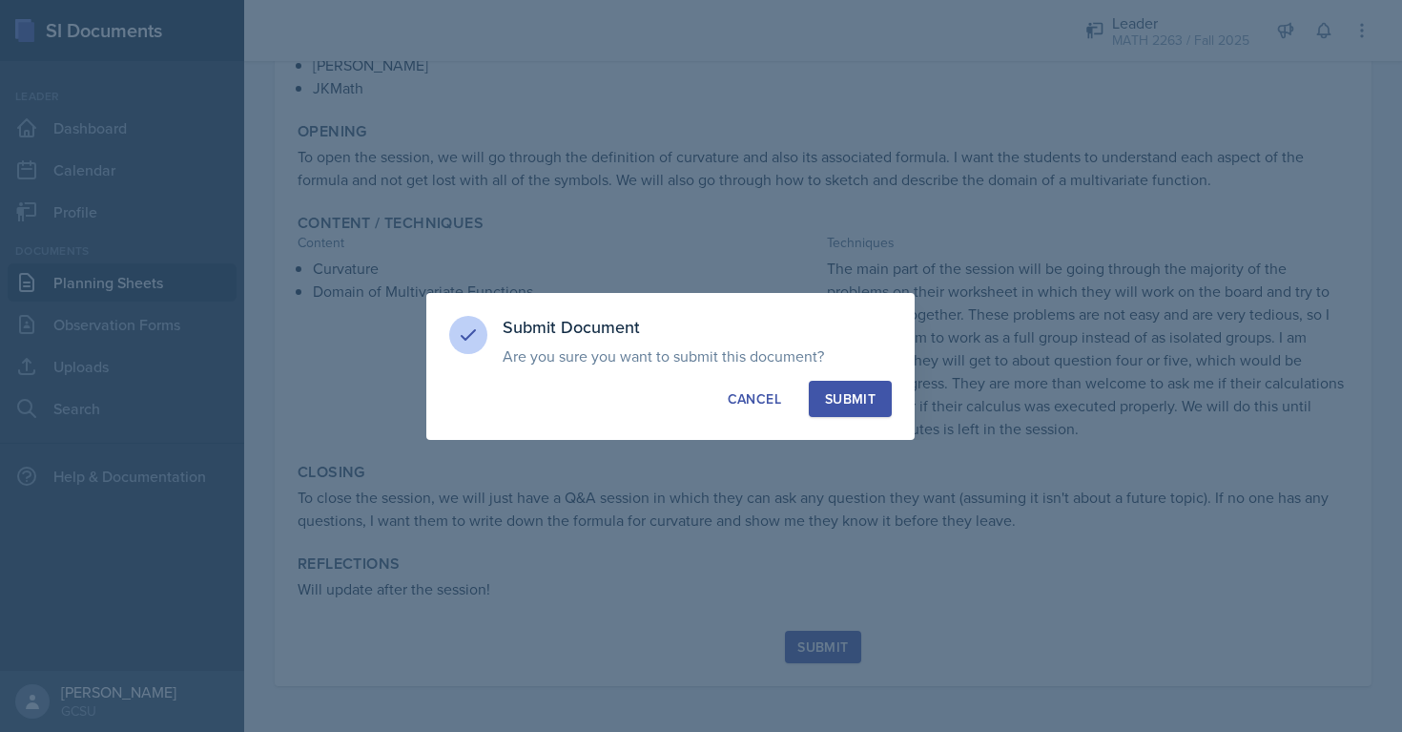
click at [853, 409] on button "Submit" at bounding box center [850, 399] width 83 height 36
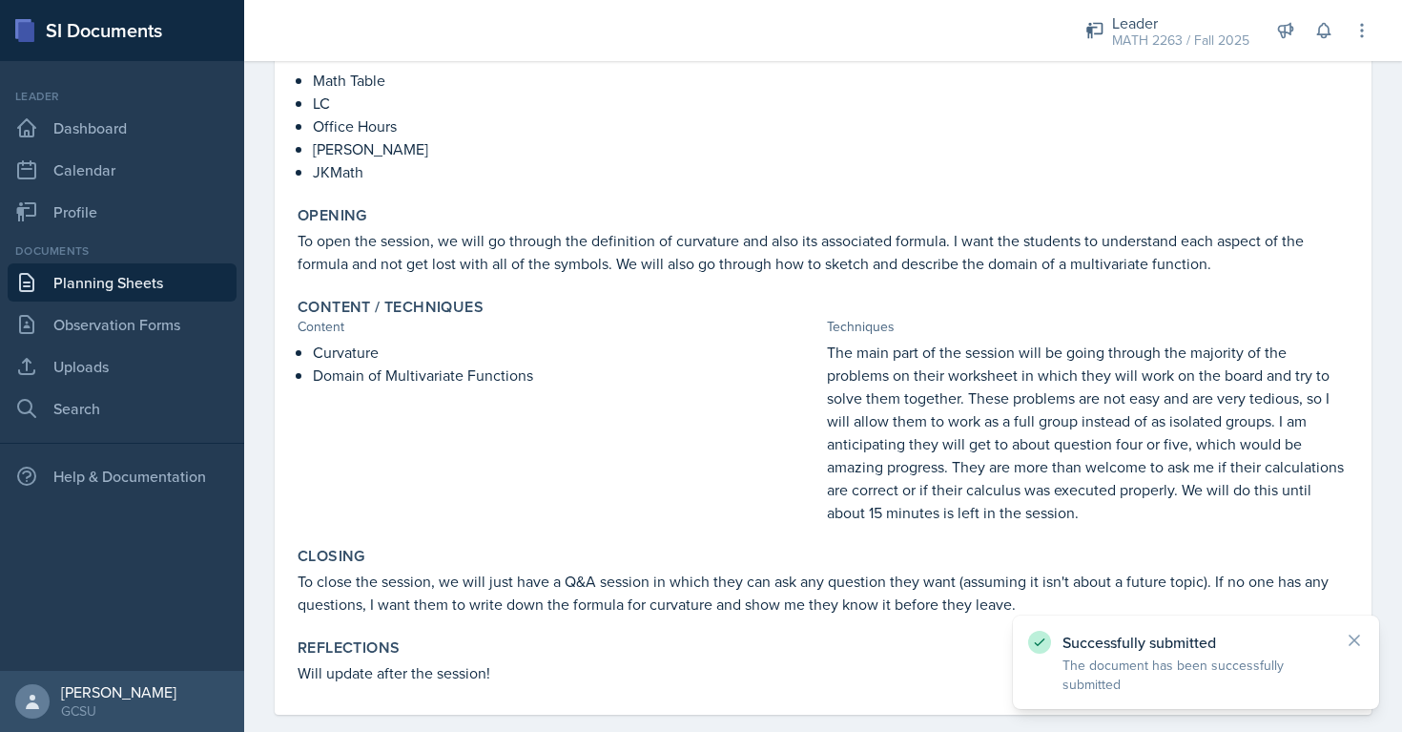
scroll to position [0, 0]
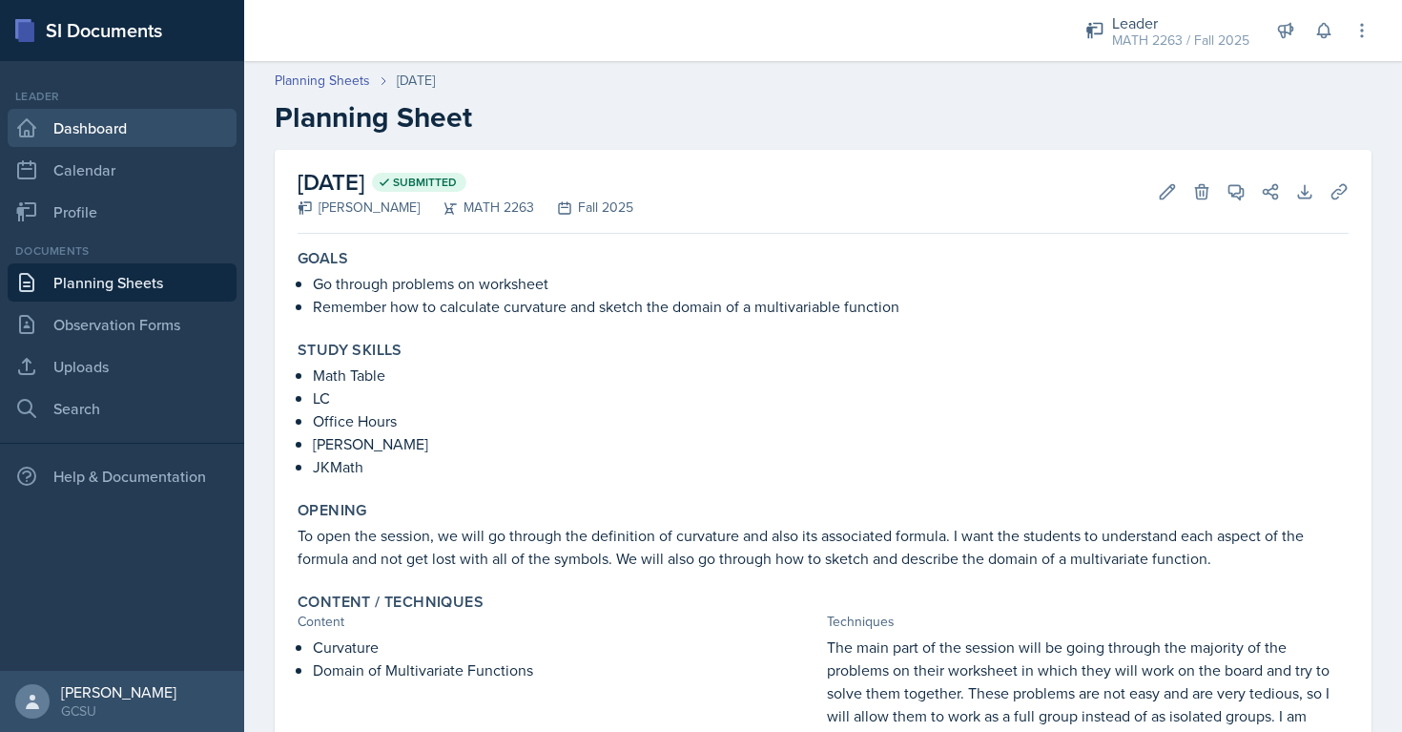
click at [144, 134] on link "Dashboard" at bounding box center [122, 128] width 229 height 38
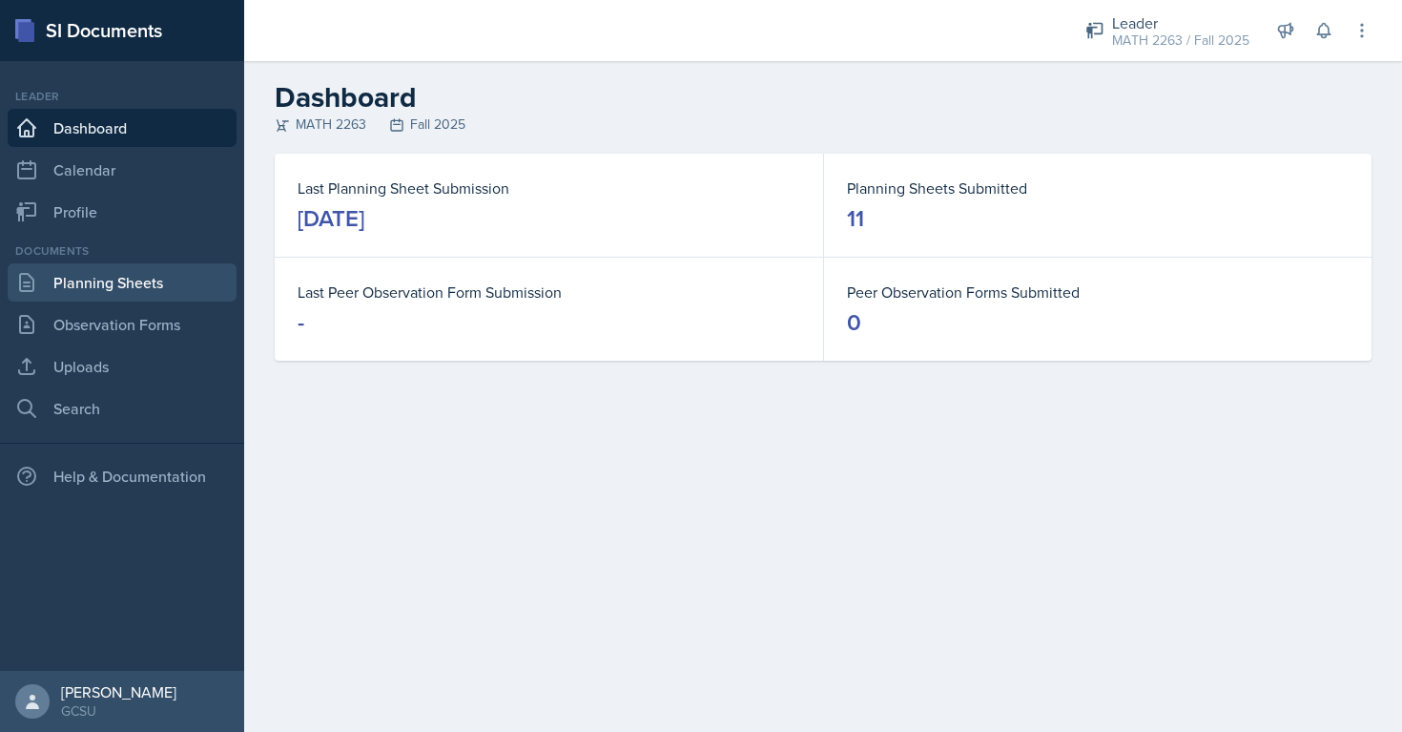
click at [119, 291] on link "Planning Sheets" at bounding box center [122, 282] width 229 height 38
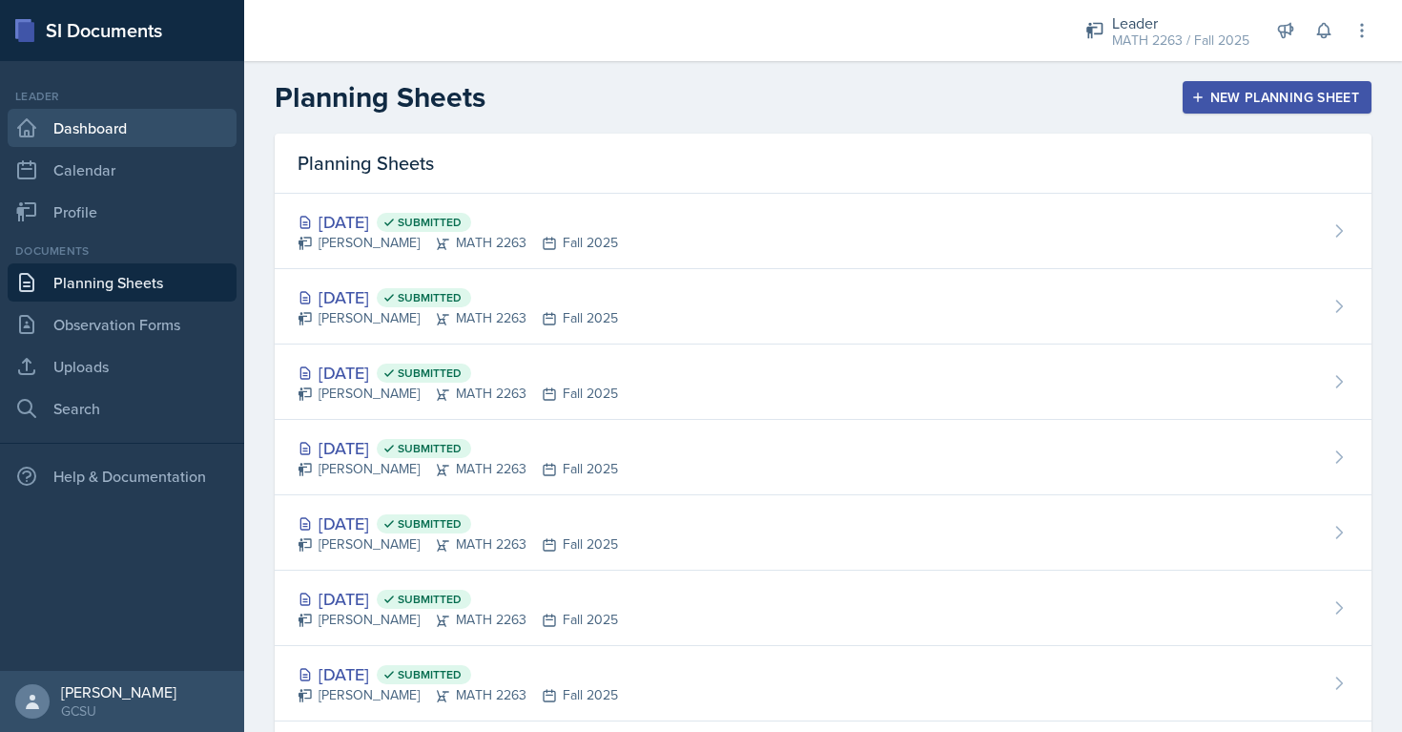
click at [121, 120] on link "Dashboard" at bounding box center [122, 128] width 229 height 38
